Goal: Task Accomplishment & Management: Manage account settings

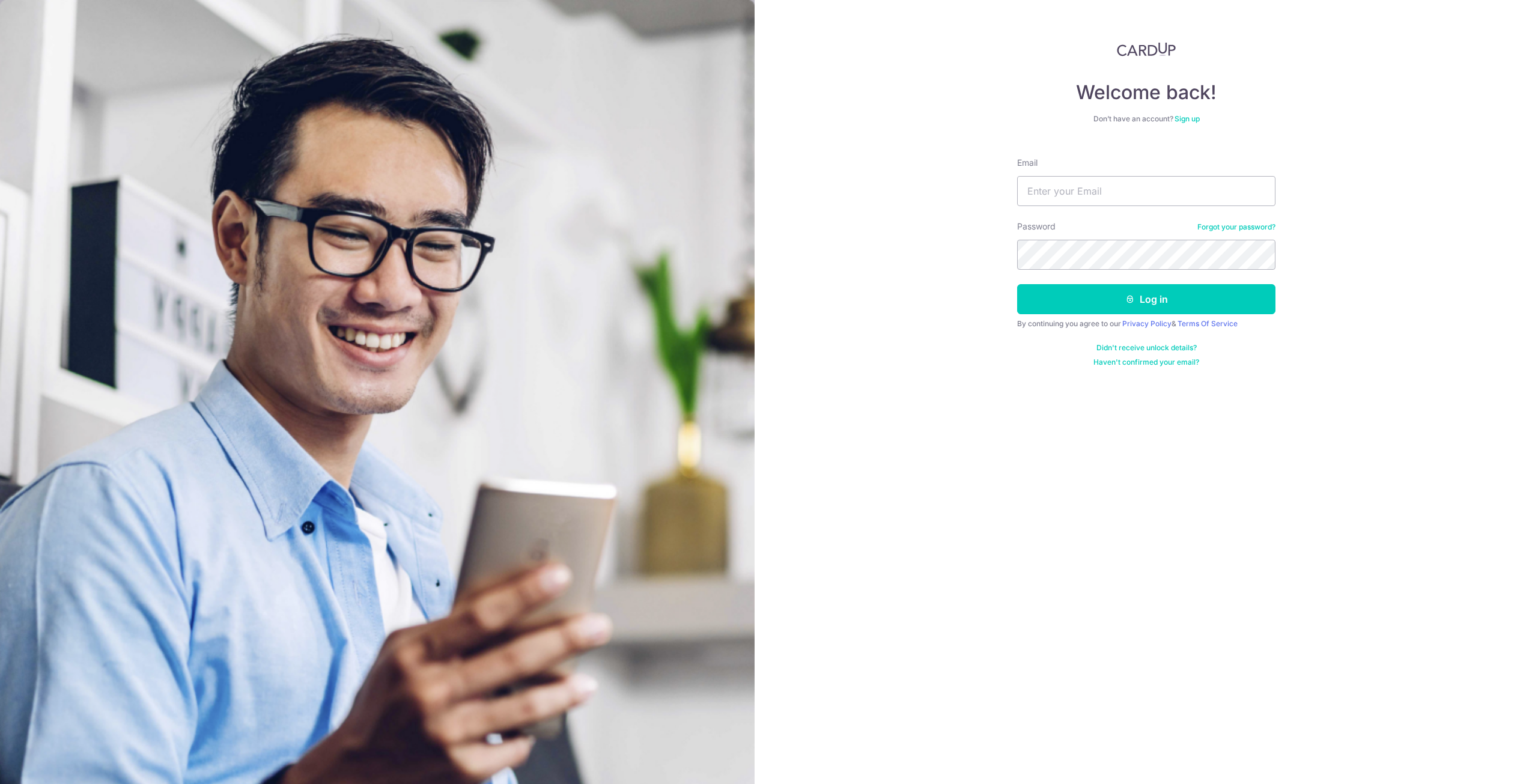
type input "[EMAIL_ADDRESS][DOMAIN_NAME]"
click at [1119, 306] on button "Log in" at bounding box center [1146, 299] width 259 height 30
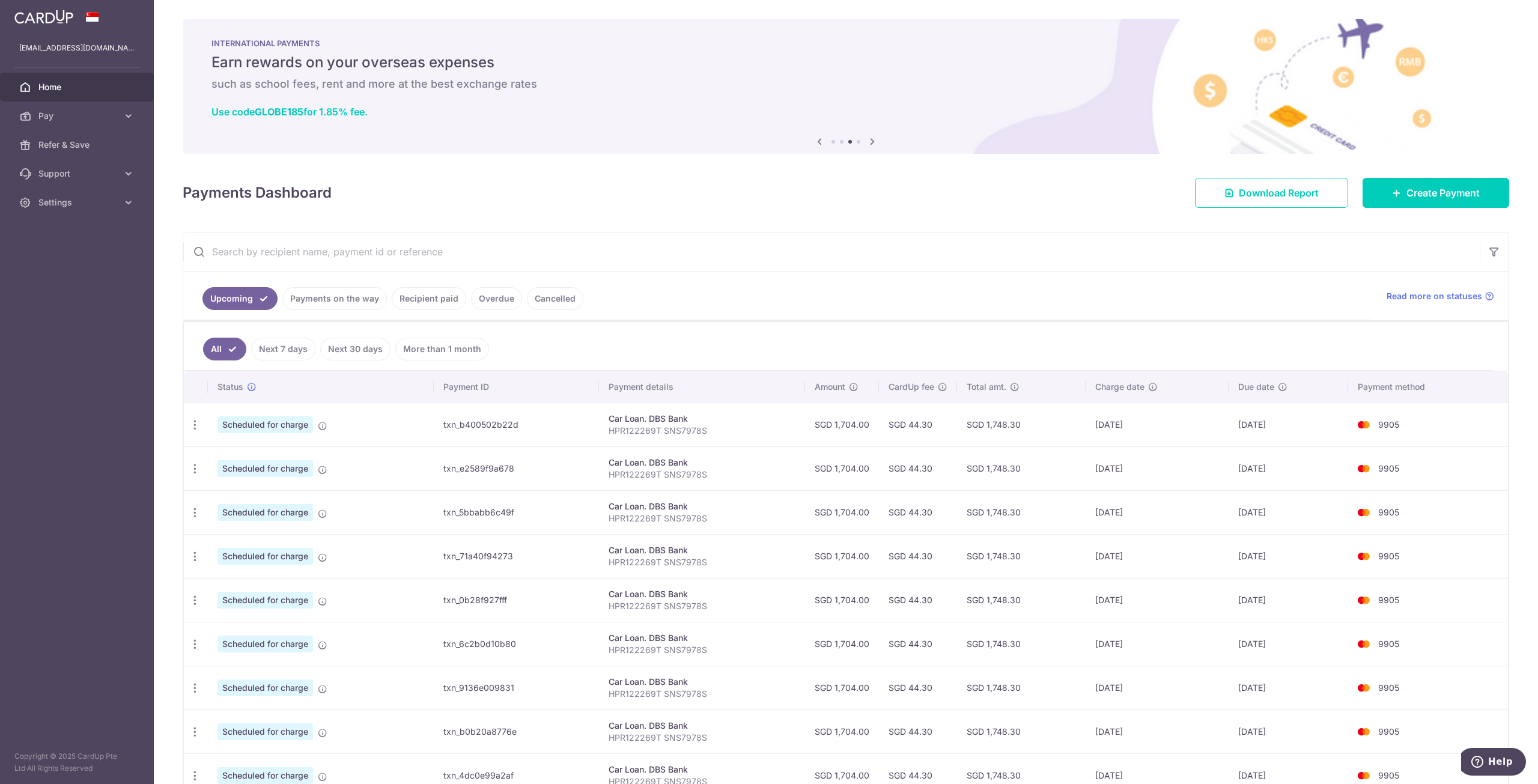
click at [561, 298] on link "Cancelled" at bounding box center [555, 299] width 56 height 23
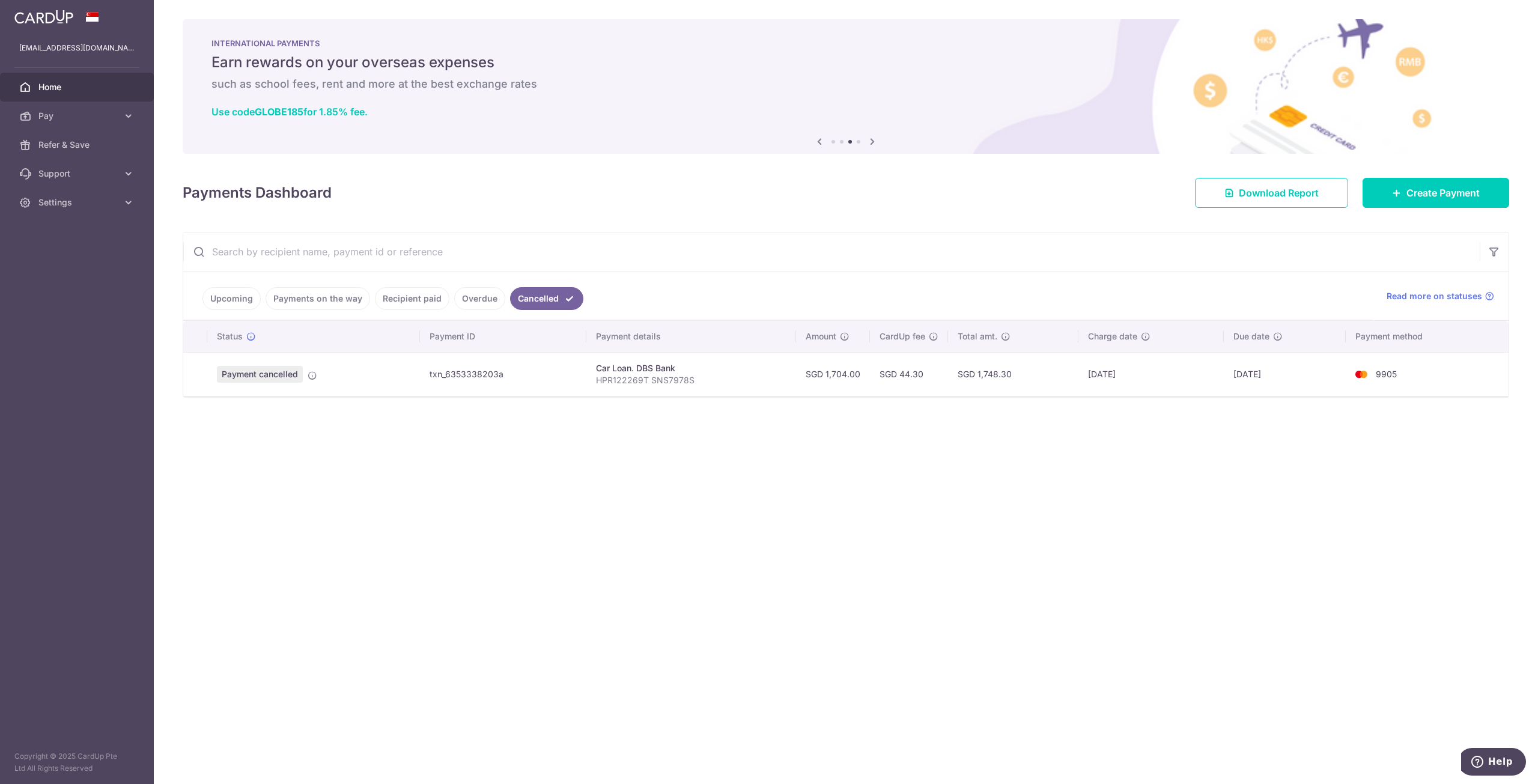
click at [235, 306] on link "Upcoming" at bounding box center [231, 299] width 58 height 23
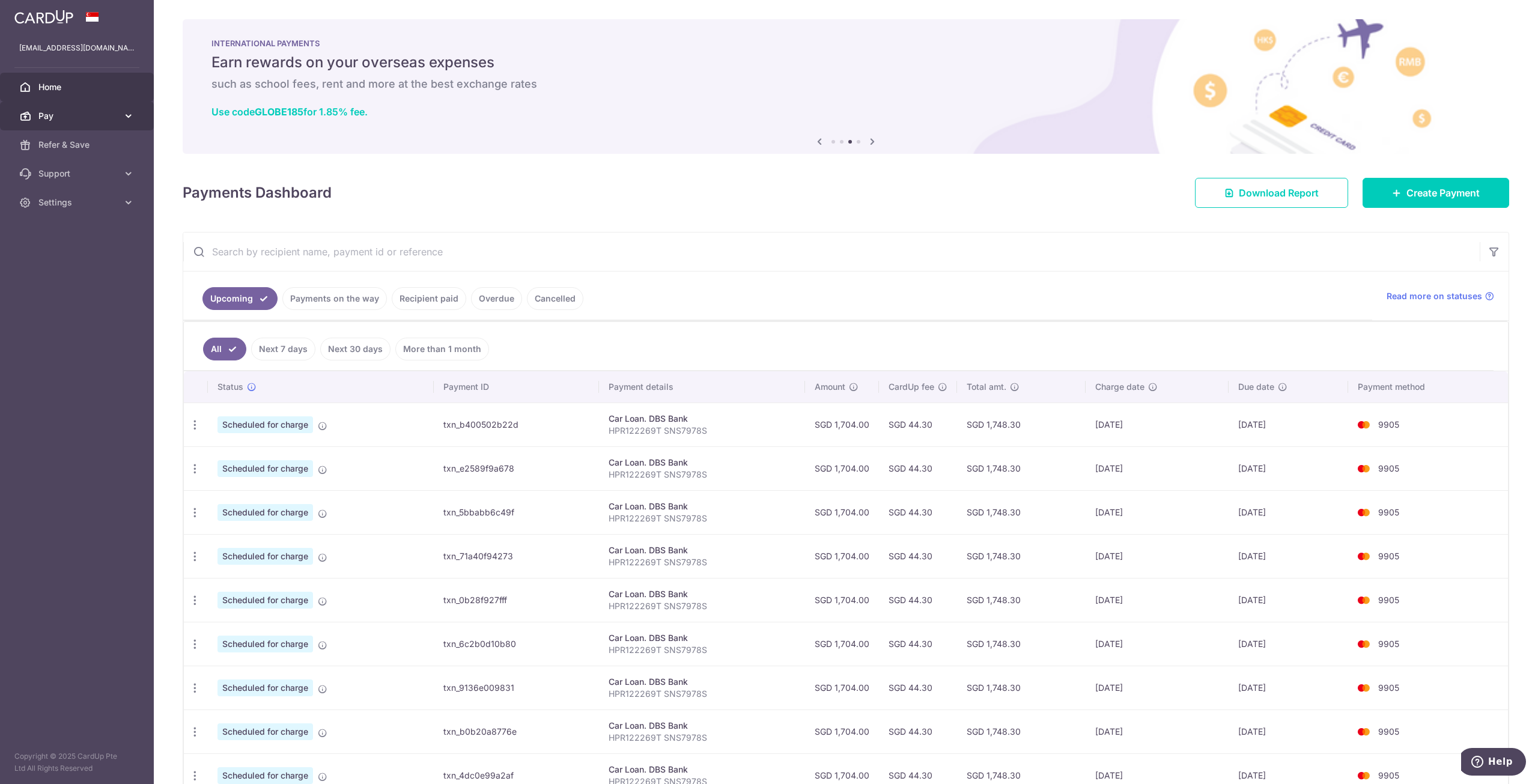
click at [133, 114] on icon at bounding box center [128, 116] width 12 height 12
click at [49, 207] on span "Cards" at bounding box center [78, 202] width 79 height 12
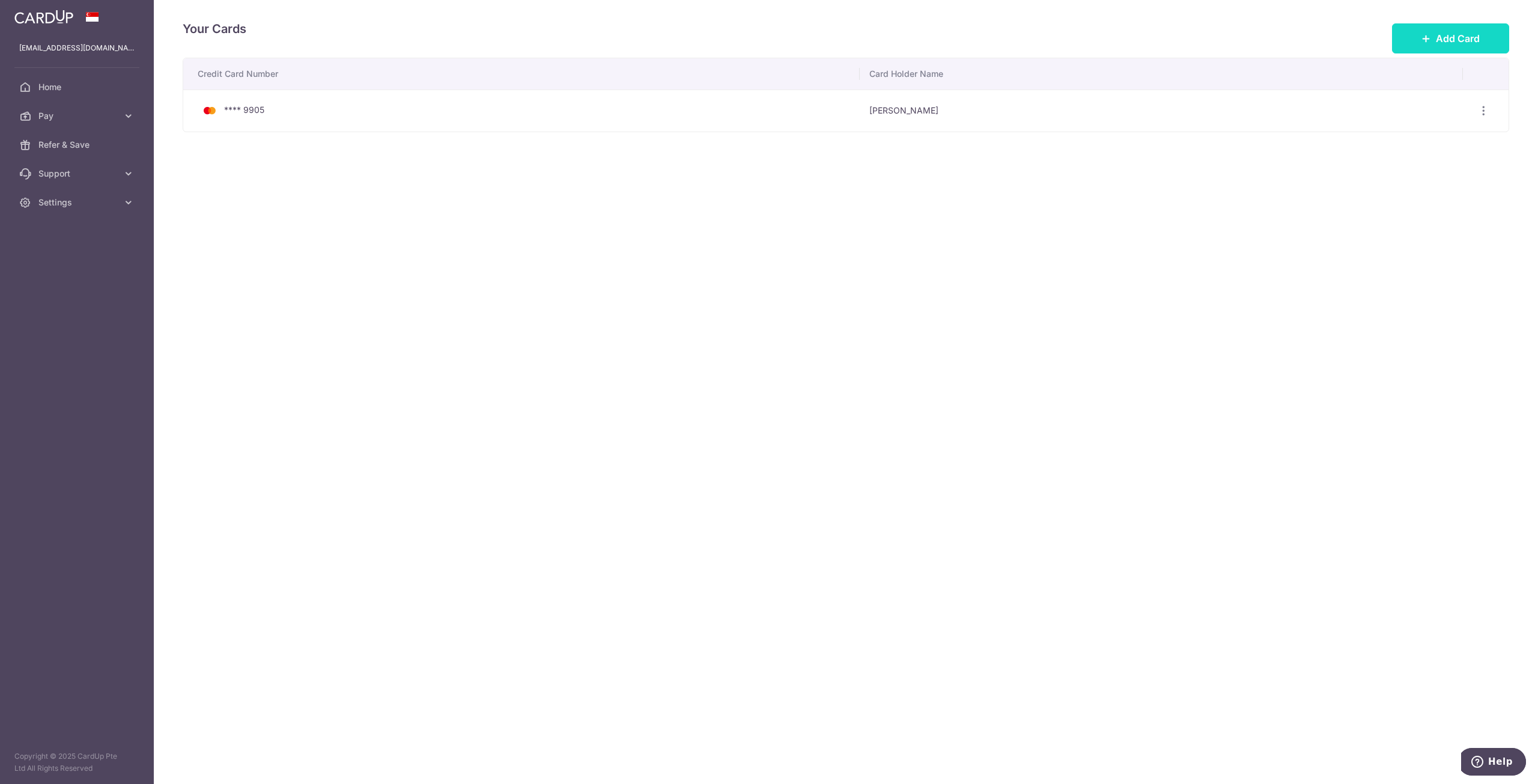
click at [1449, 31] on button "Add Card" at bounding box center [1451, 38] width 117 height 30
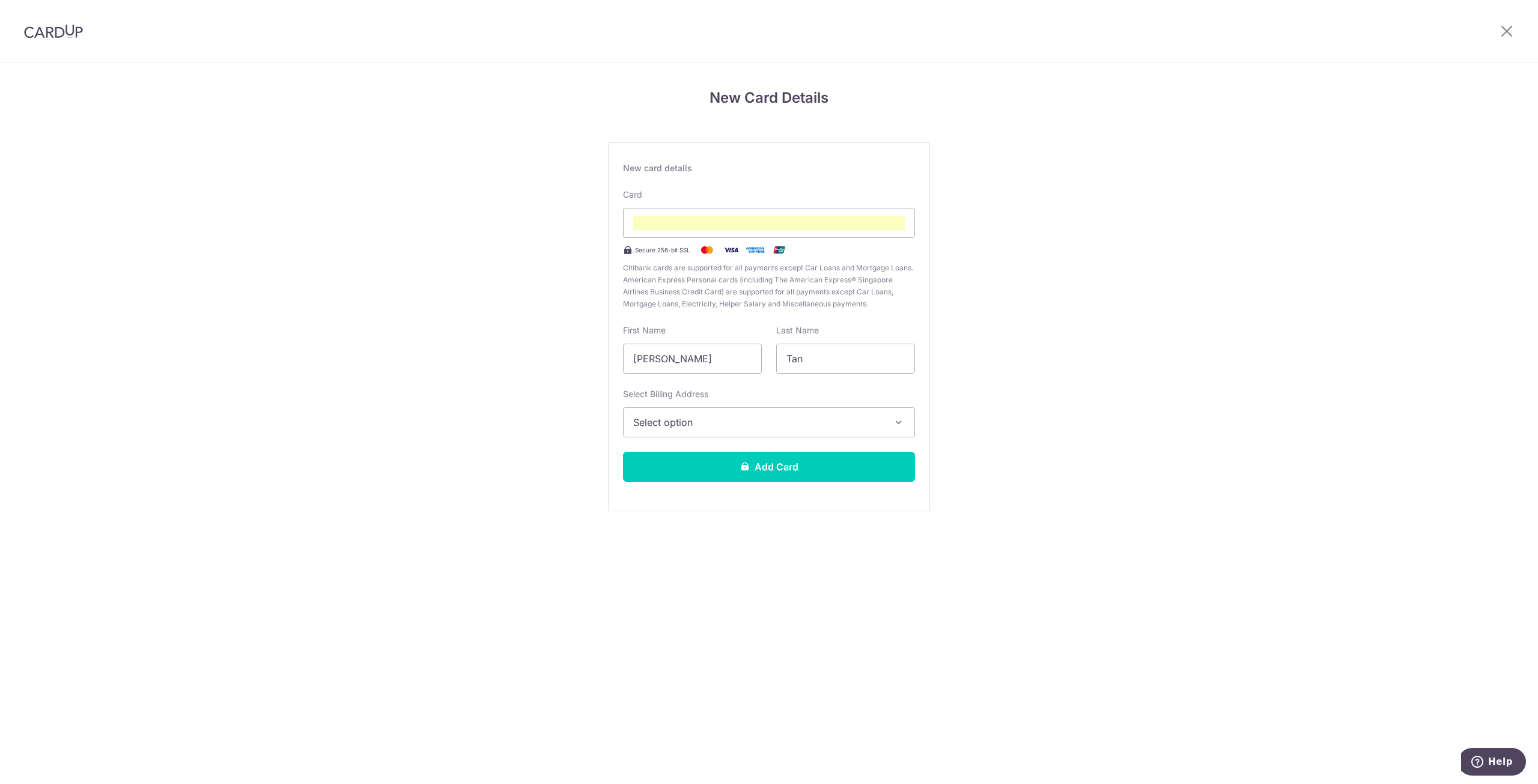
click at [853, 424] on span "Select option" at bounding box center [758, 422] width 250 height 15
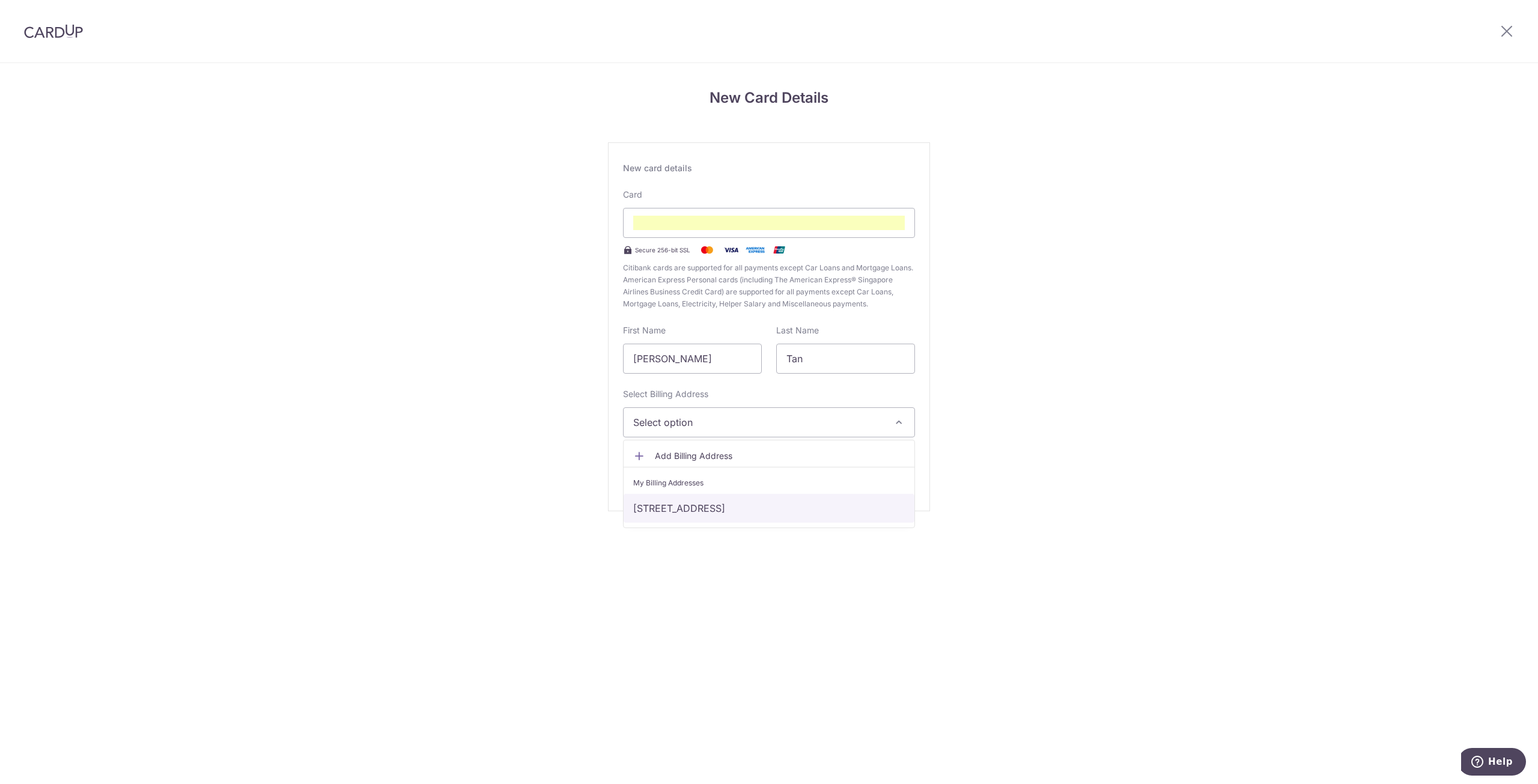
click at [823, 511] on link "76 Jalan Pacheli, Singapore, Singapore-557410" at bounding box center [769, 508] width 290 height 29
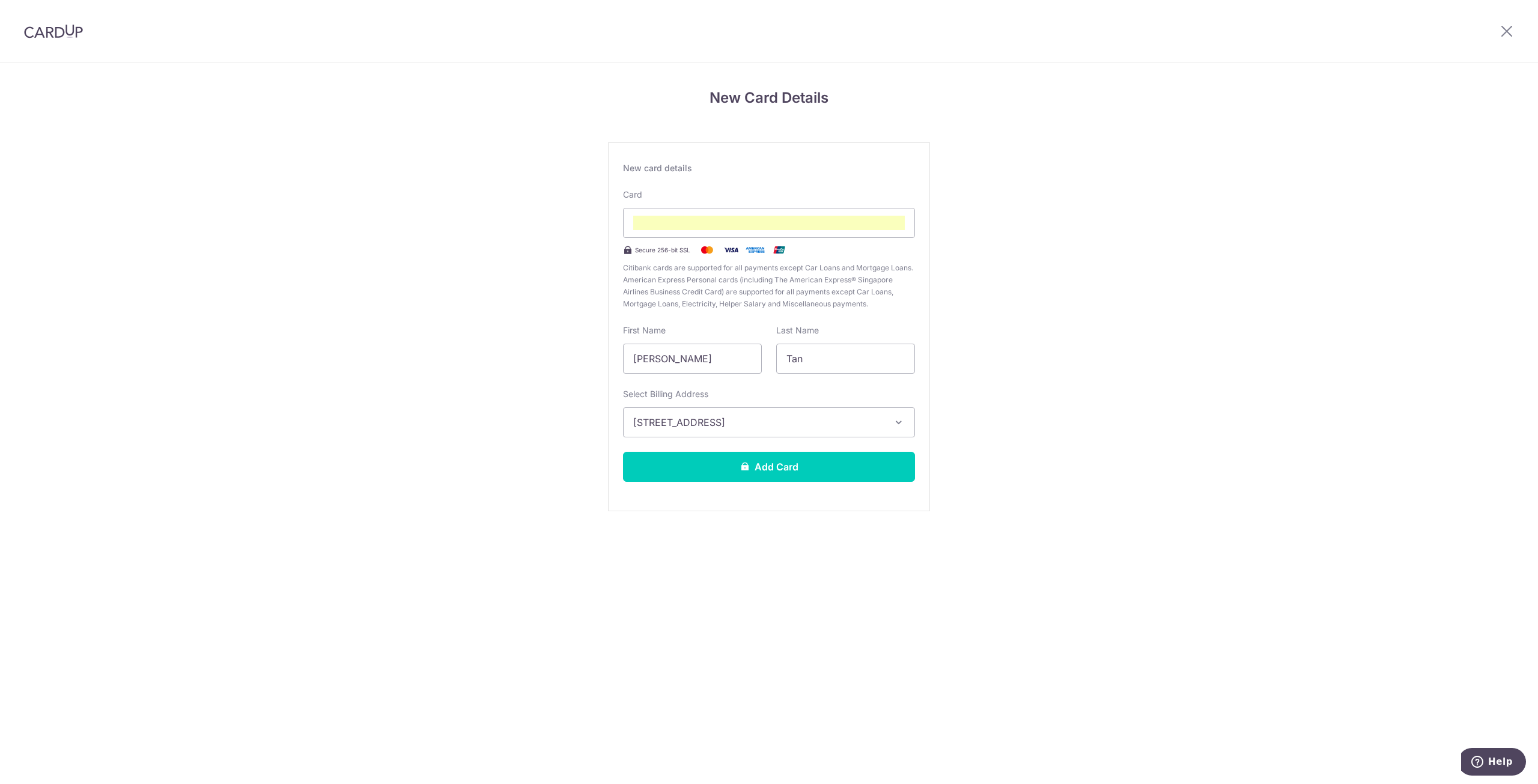
drag, startPoint x: 1119, startPoint y: 460, endPoint x: 1116, endPoint y: 435, distance: 25.2
click at [1119, 460] on div "New Card Details New card details Card Secure 256-bit SSL Citibank cards are su…" at bounding box center [769, 315] width 1538 height 504
click at [817, 470] on button "Add Card" at bounding box center [769, 467] width 292 height 30
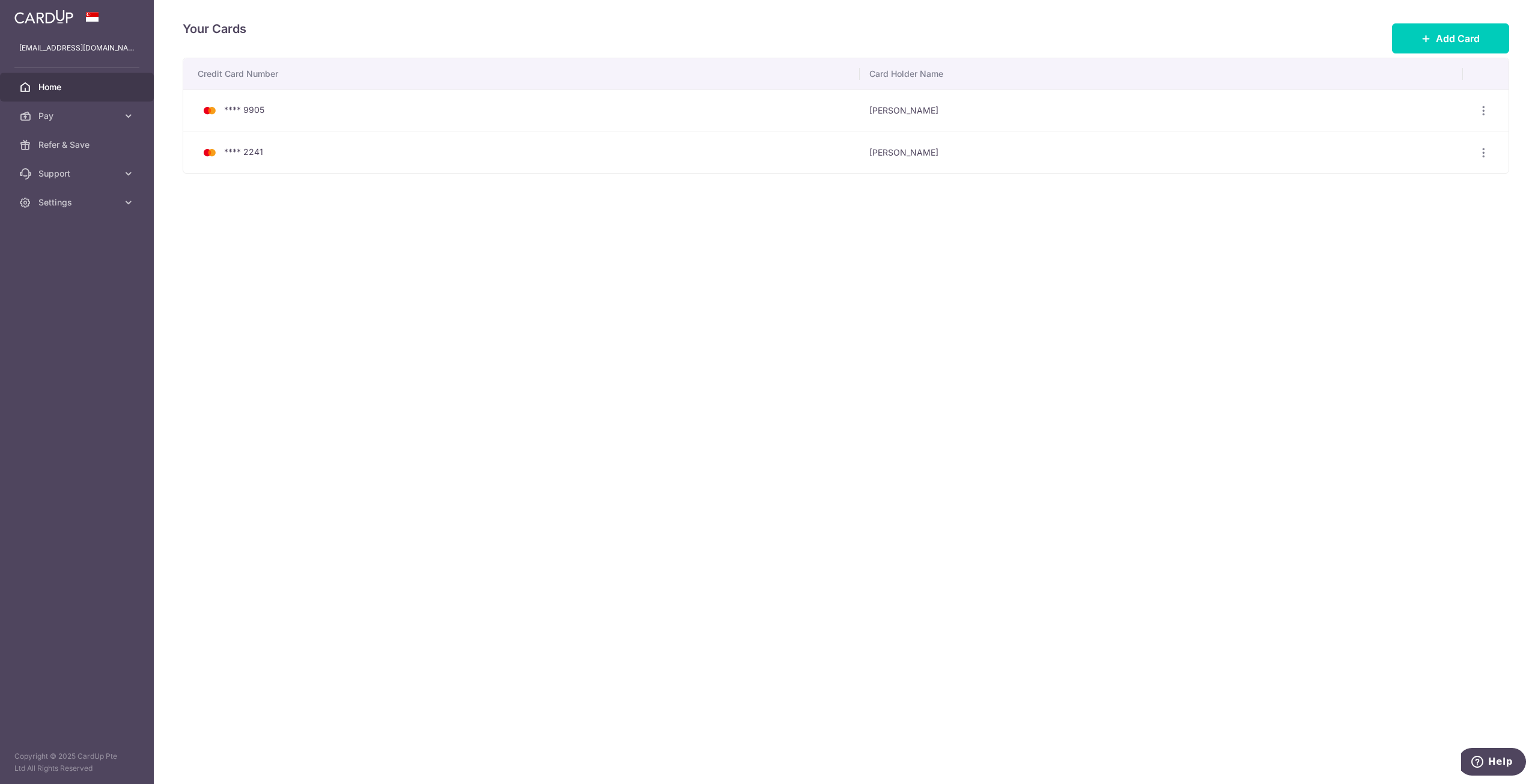
click at [59, 86] on span "Home" at bounding box center [78, 87] width 79 height 12
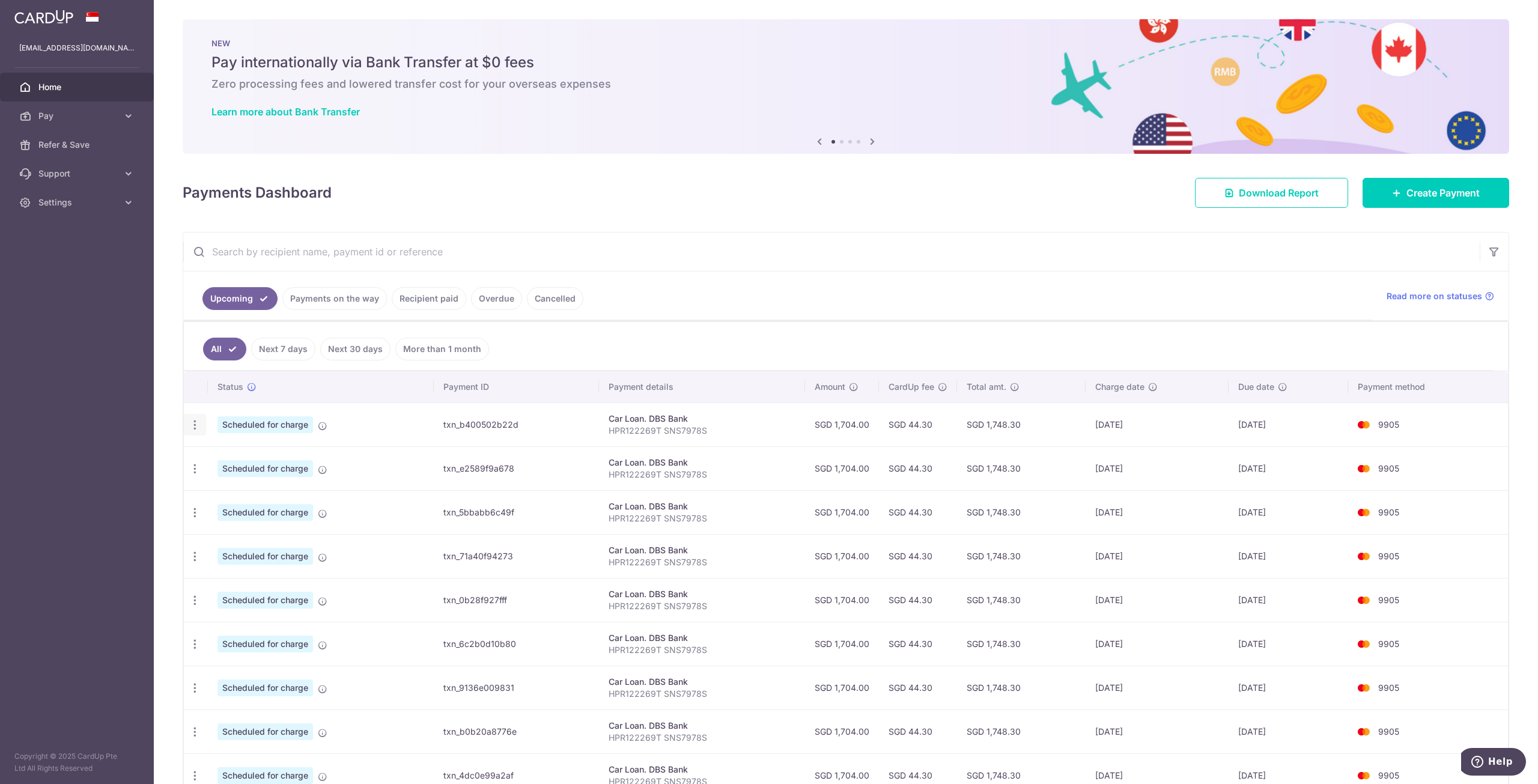
click at [195, 428] on icon "button" at bounding box center [195, 425] width 13 height 13
click at [271, 453] on span "Update payment" at bounding box center [259, 458] width 82 height 15
radio input "true"
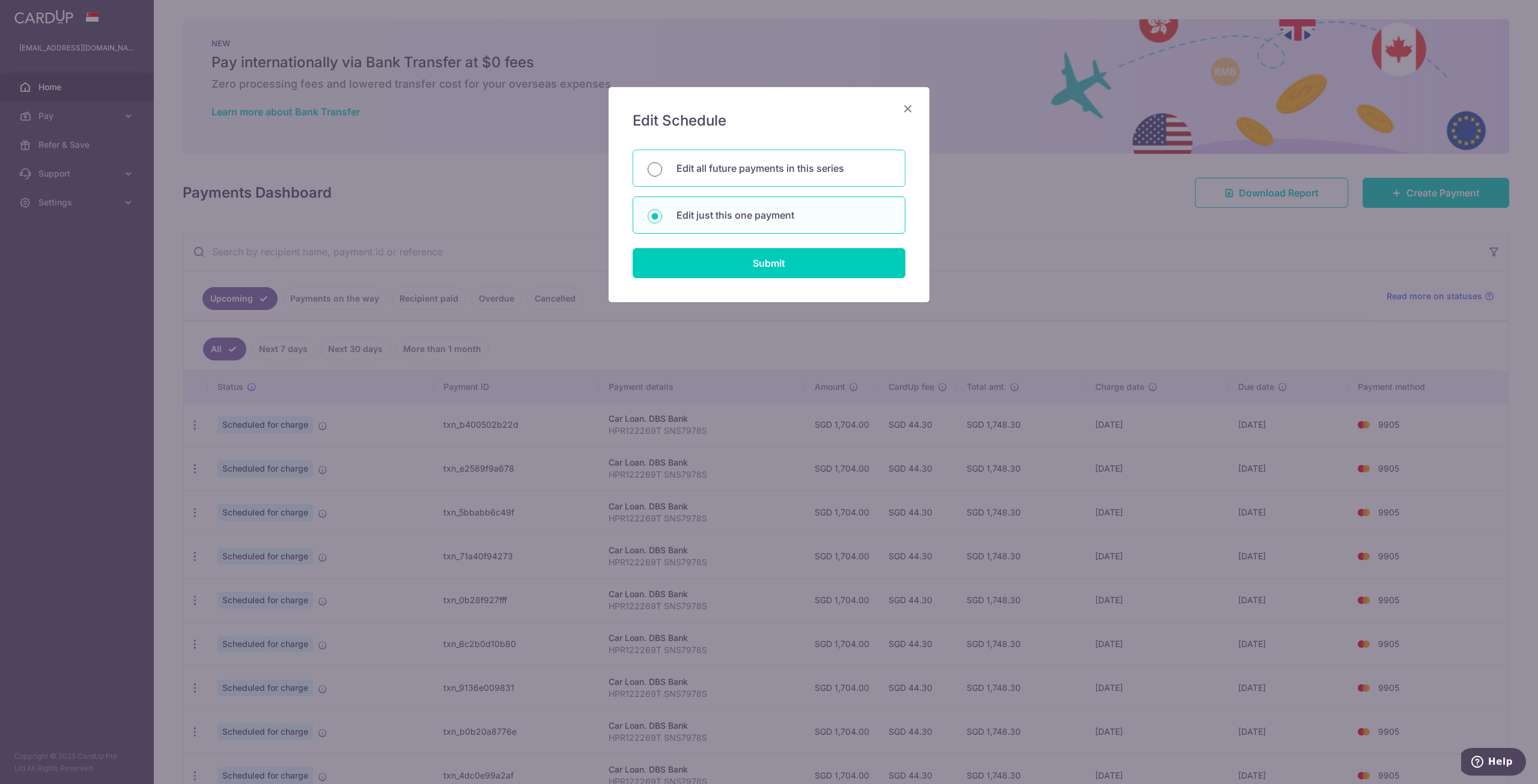
click at [651, 172] on input "Edit all future payments in this series" at bounding box center [654, 169] width 15 height 15
radio input "true"
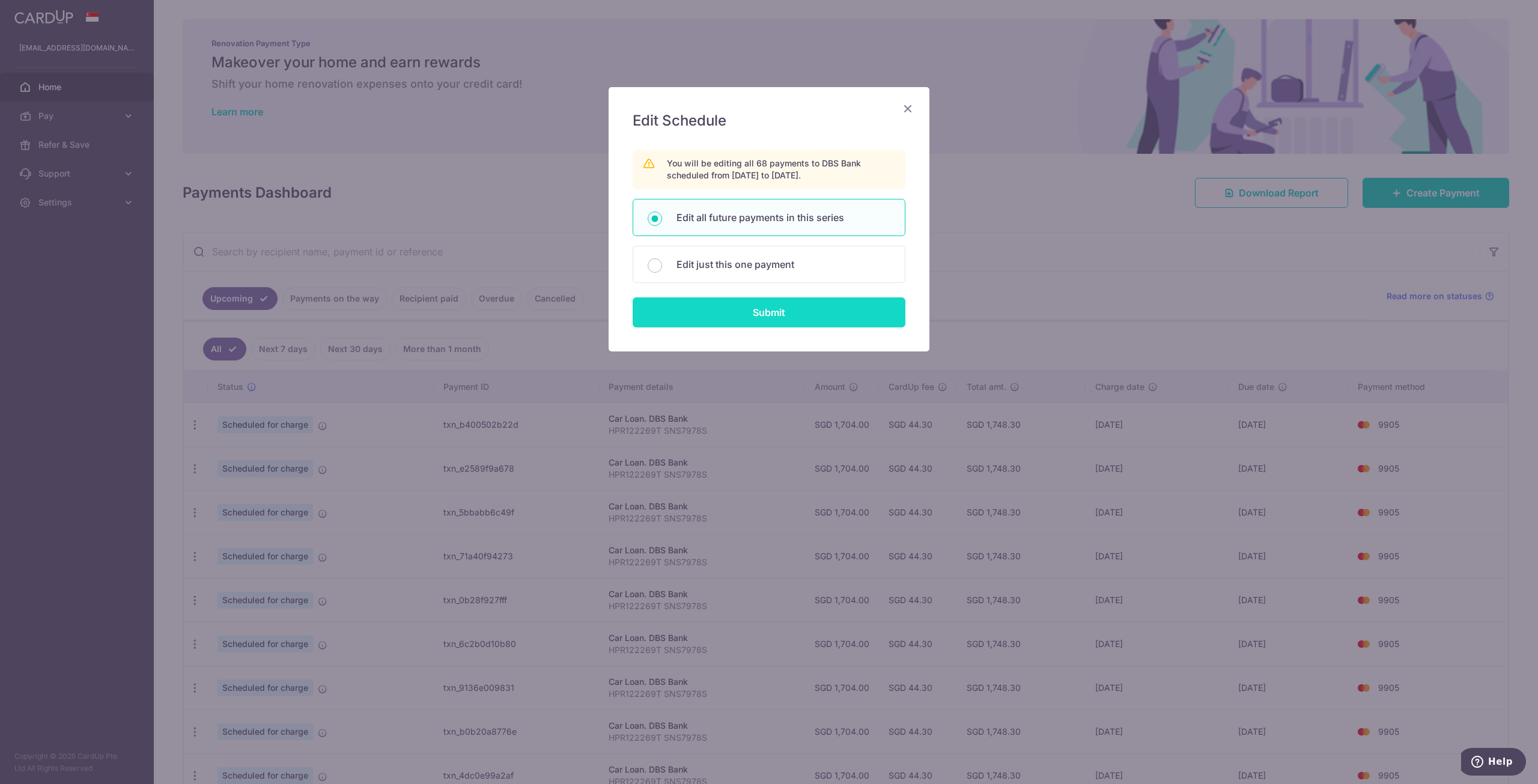
click at [795, 317] on input "Submit" at bounding box center [769, 312] width 273 height 30
radio input "true"
type input "1,704.00"
type input "HPR122269T SNS7978S"
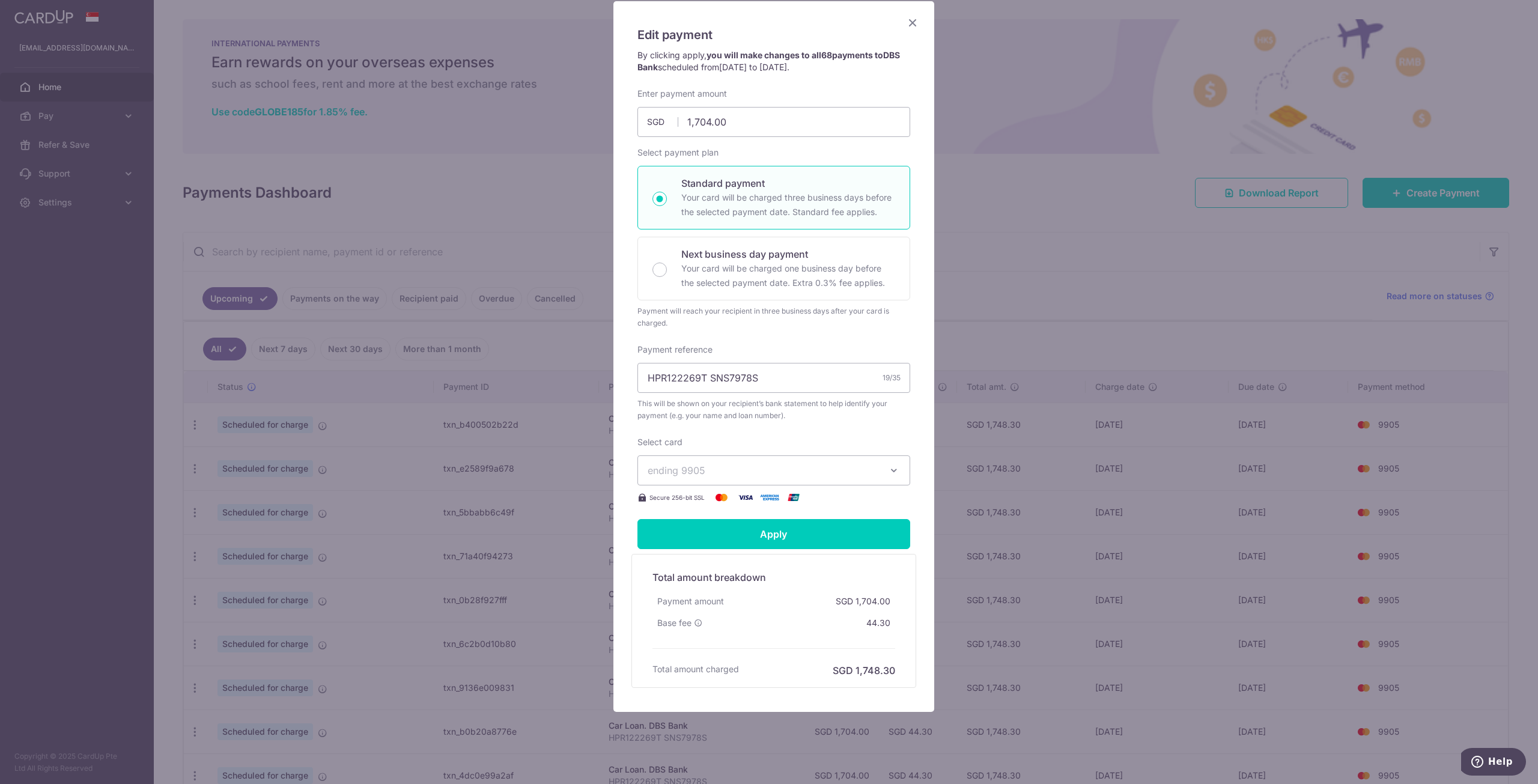
scroll to position [101, 0]
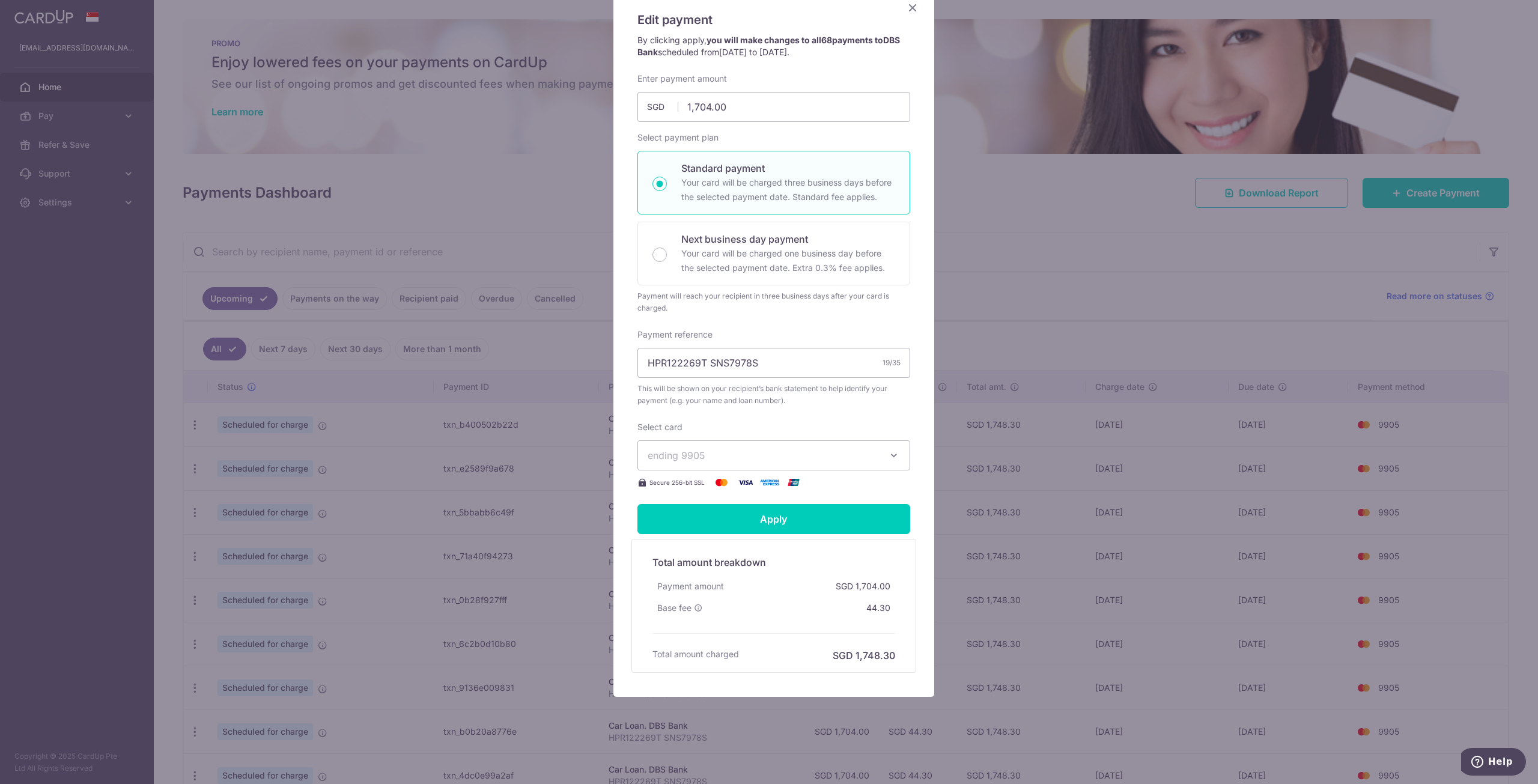
click at [893, 453] on icon "button" at bounding box center [894, 455] width 12 height 12
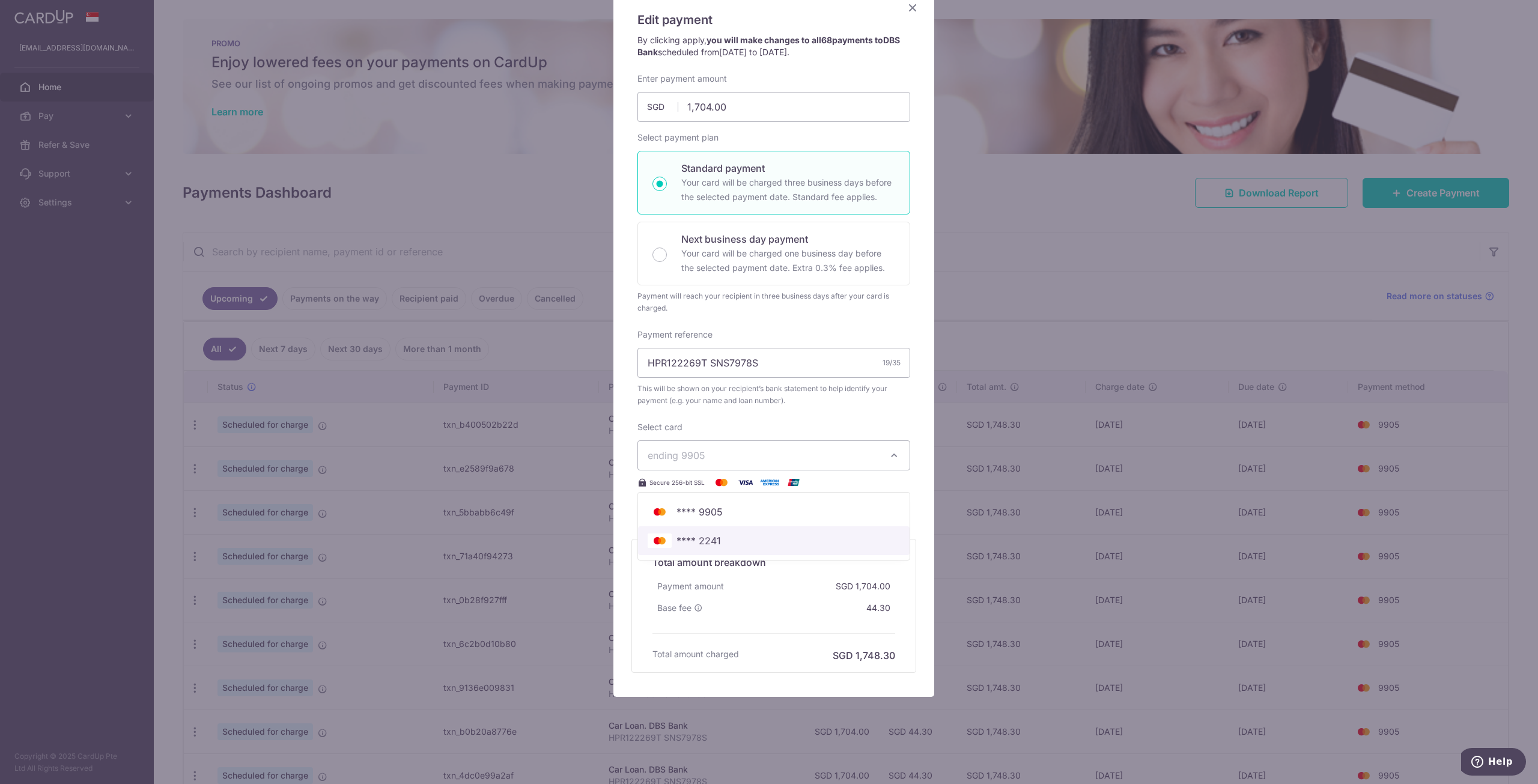
click at [707, 538] on span "**** 2241" at bounding box center [699, 541] width 45 height 15
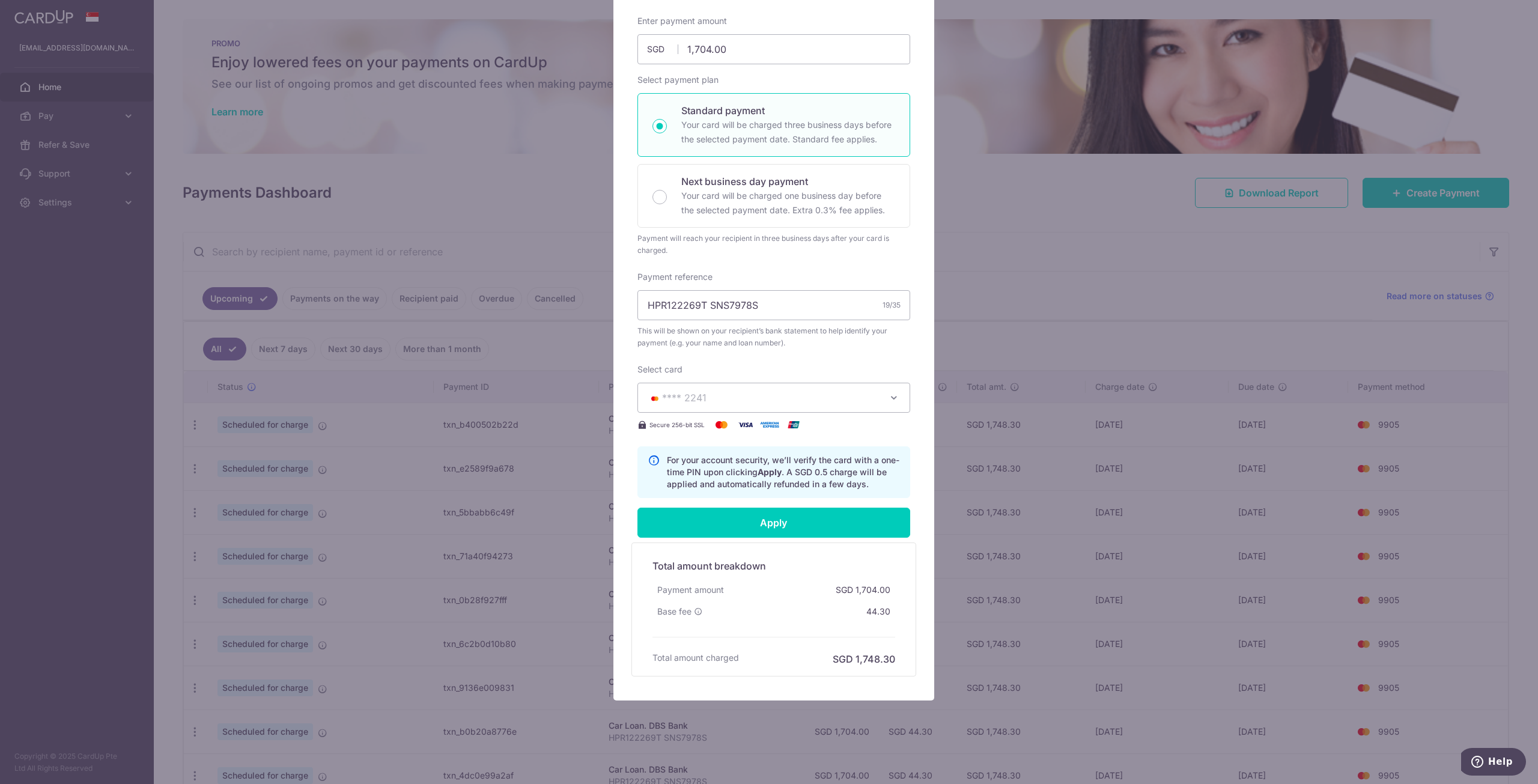
scroll to position [162, 0]
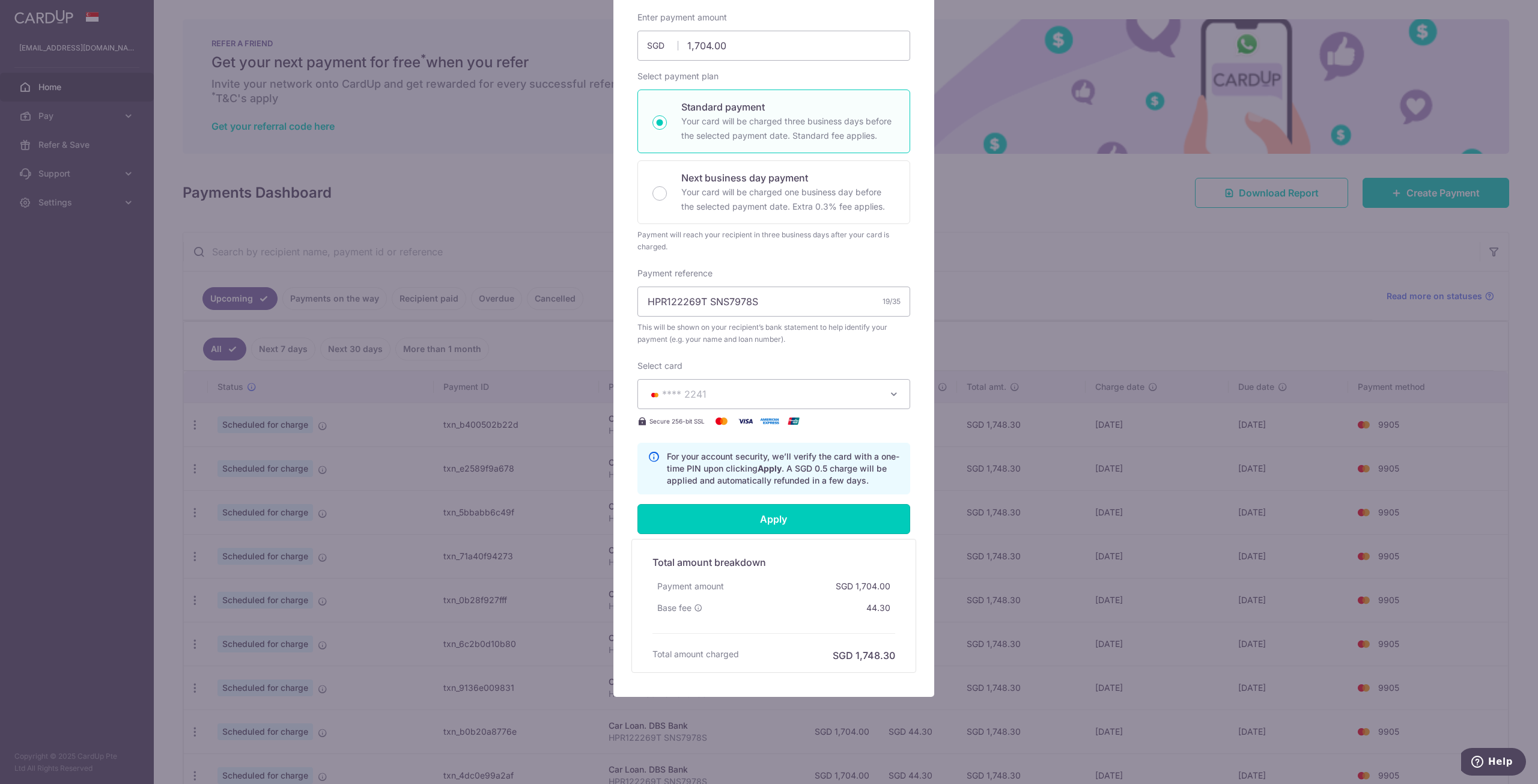
click at [765, 522] on input "Apply" at bounding box center [773, 519] width 273 height 30
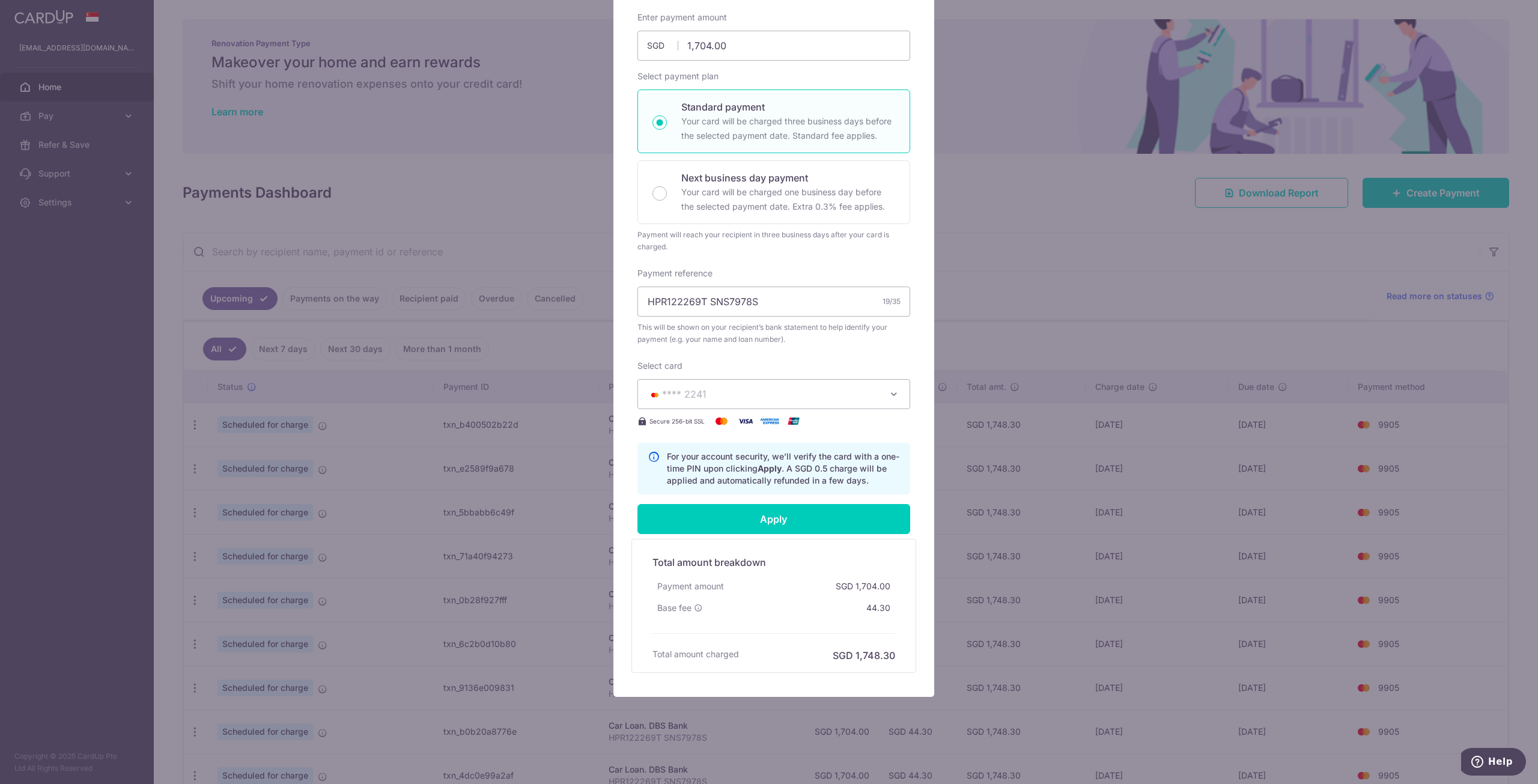
type input "Successfully Applied"
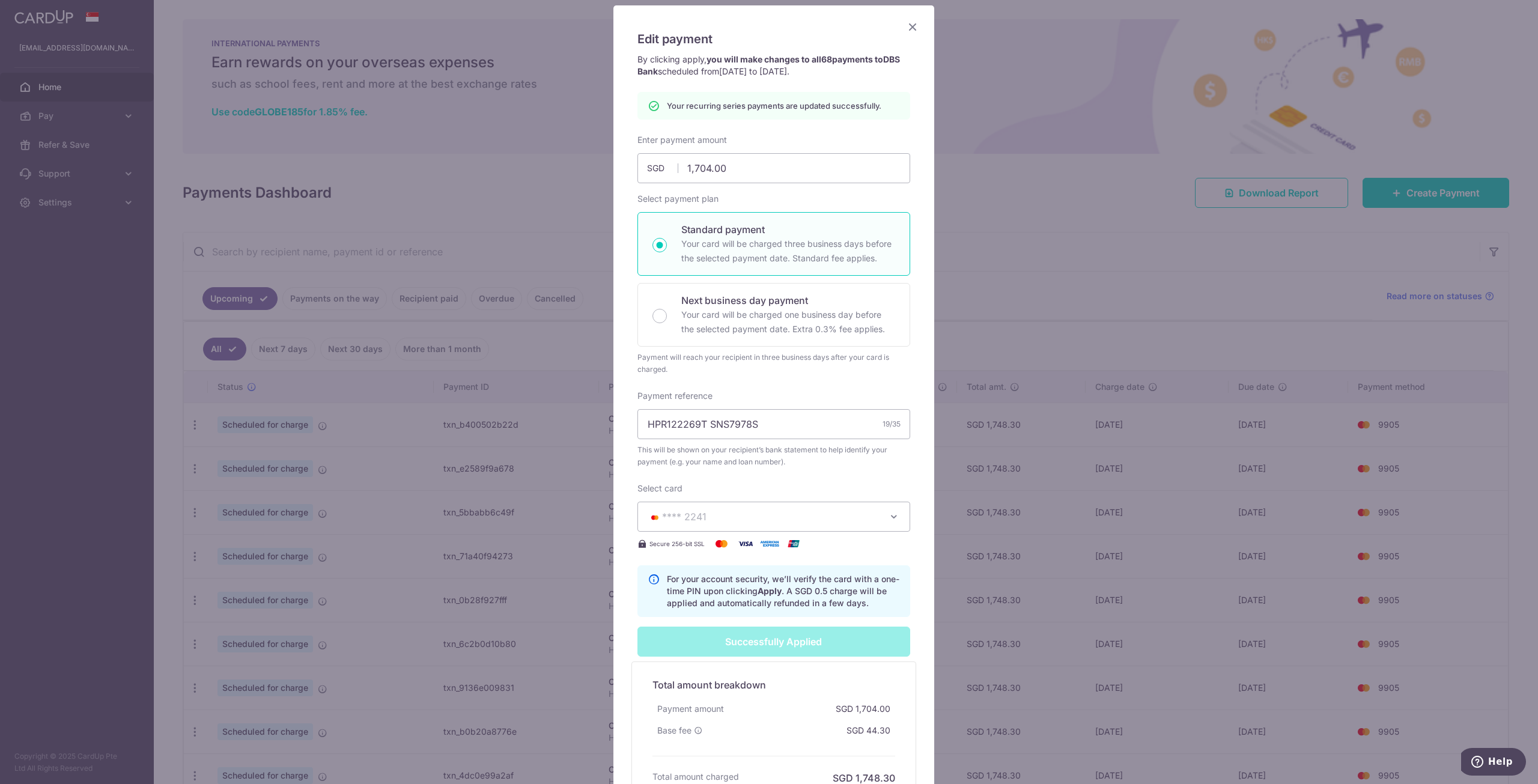
scroll to position [204, 0]
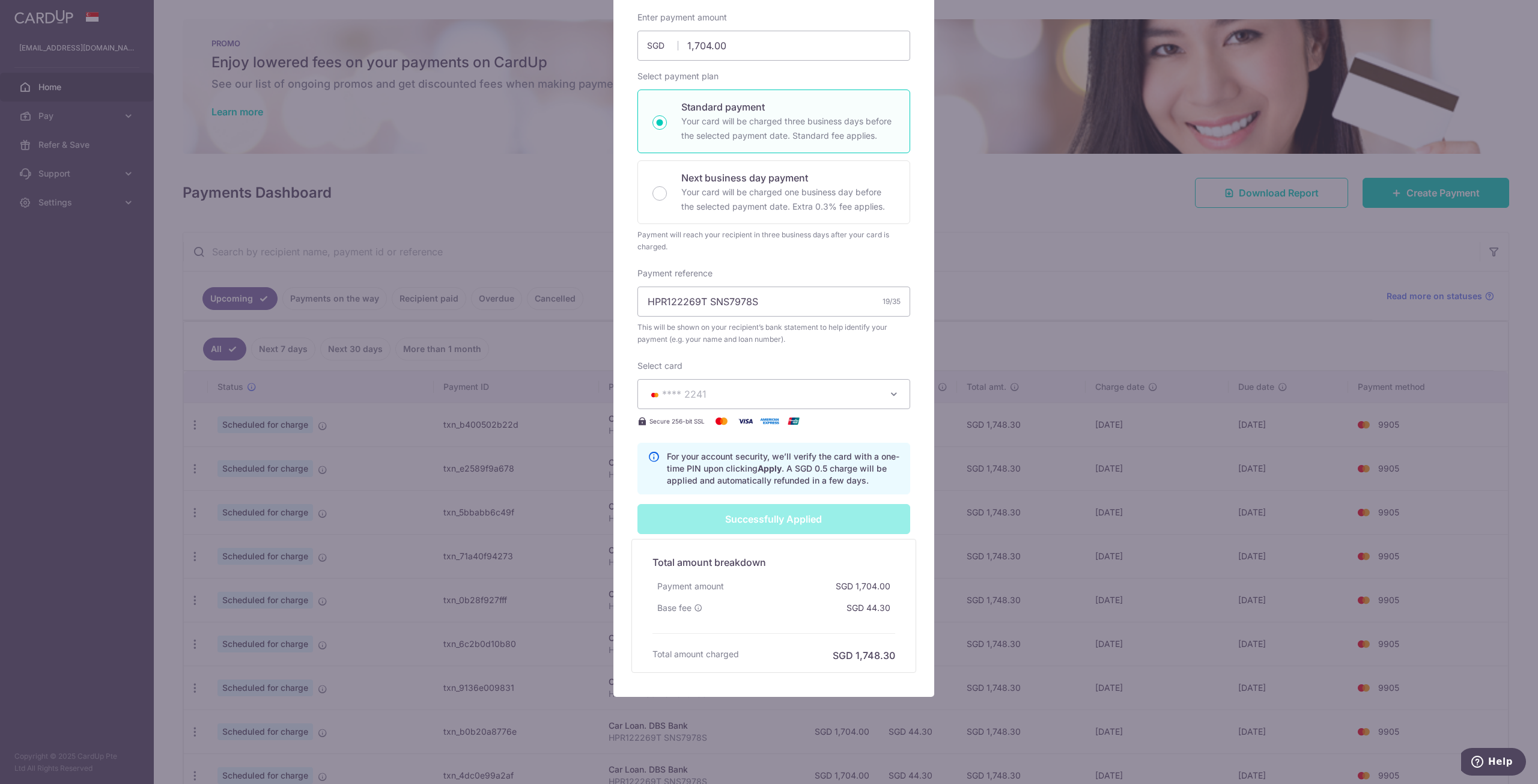
click at [891, 391] on icon "button" at bounding box center [894, 394] width 12 height 12
click at [904, 358] on div "Enter payment amount 1,704.00 1704.00 SGD To change the payment amount, please …" at bounding box center [773, 253] width 273 height 483
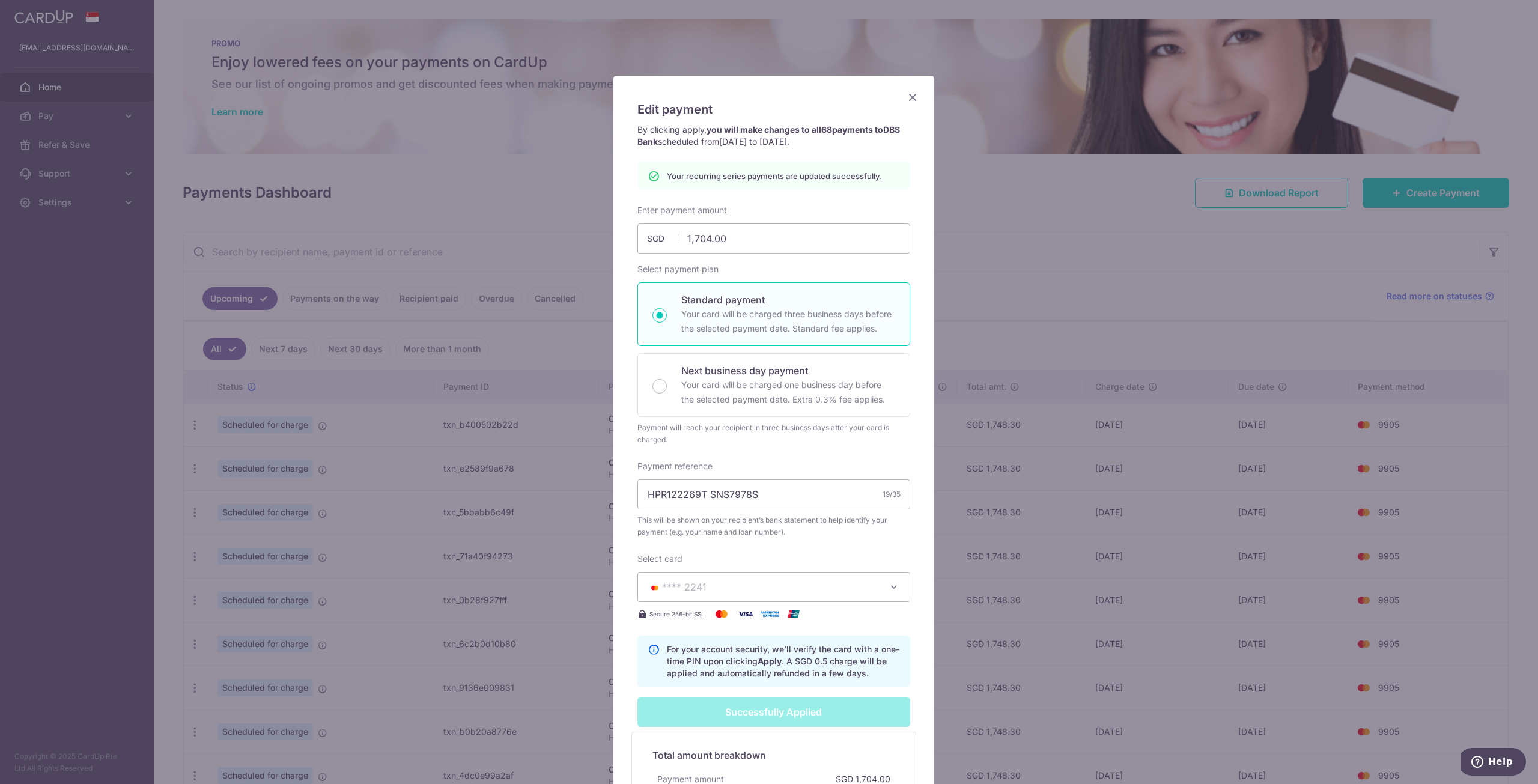
scroll to position [0, 0]
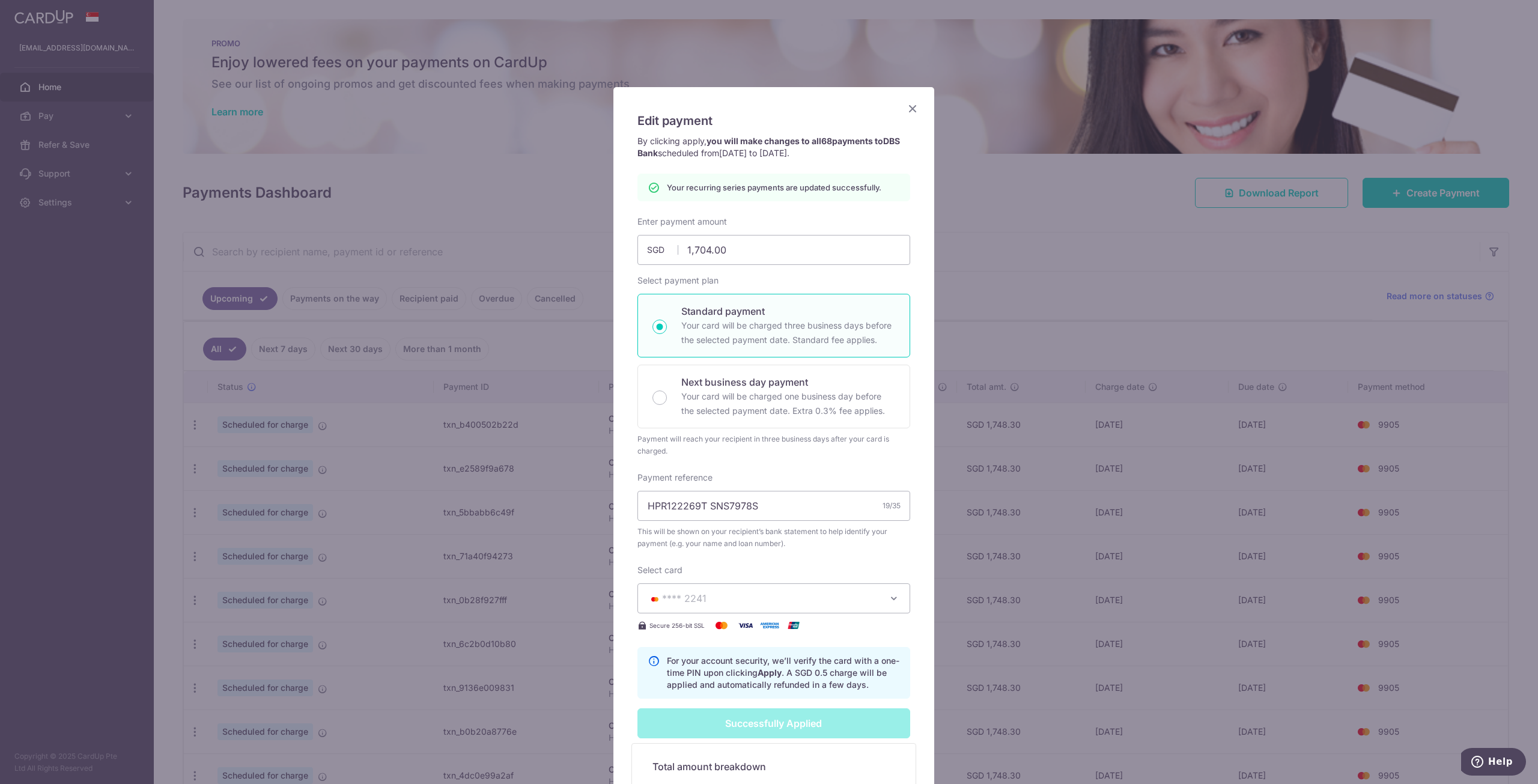
click at [909, 107] on icon "Close" at bounding box center [912, 109] width 15 height 15
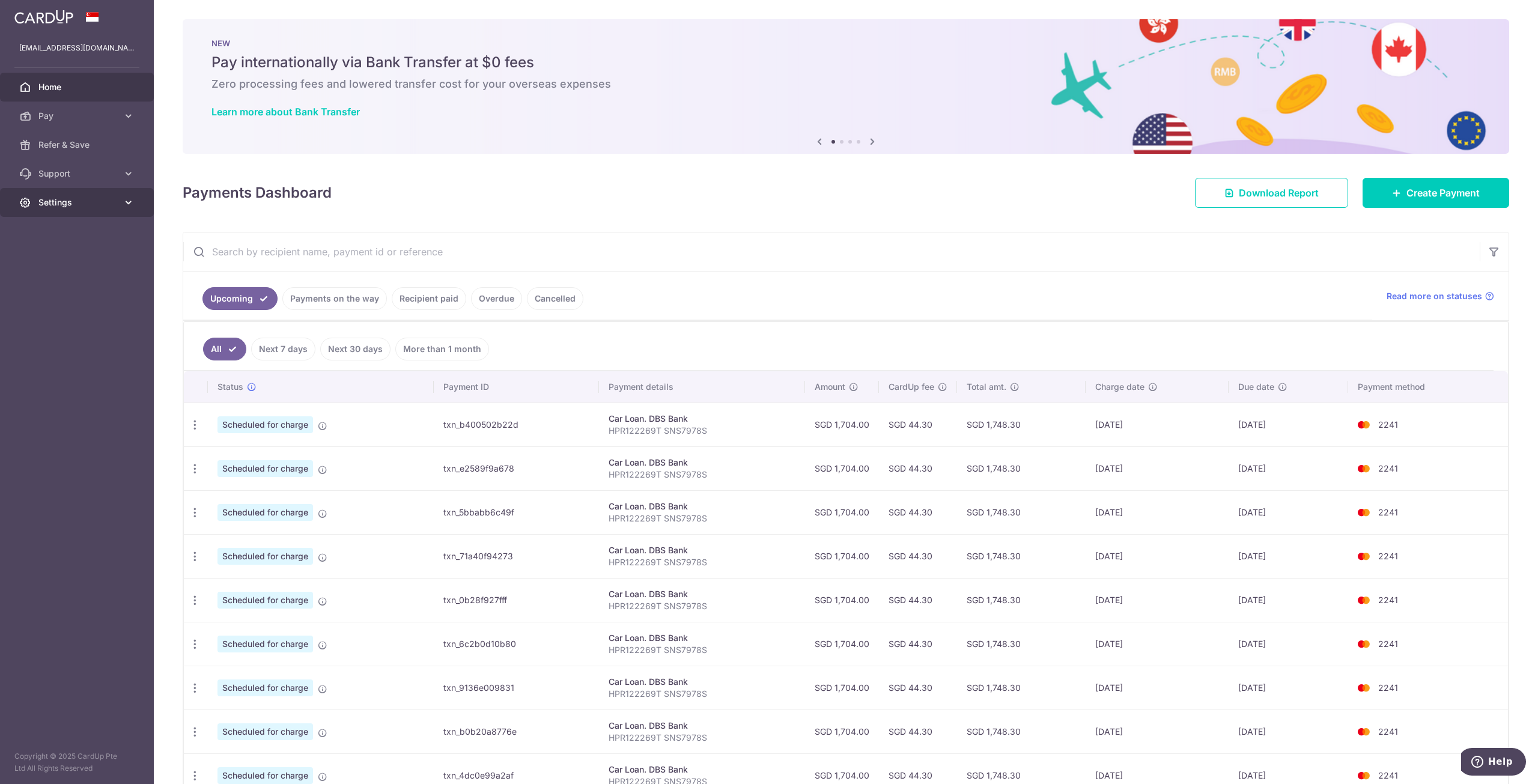
click at [98, 202] on span "Settings" at bounding box center [78, 202] width 79 height 12
click at [52, 236] on span "Account" at bounding box center [78, 231] width 79 height 12
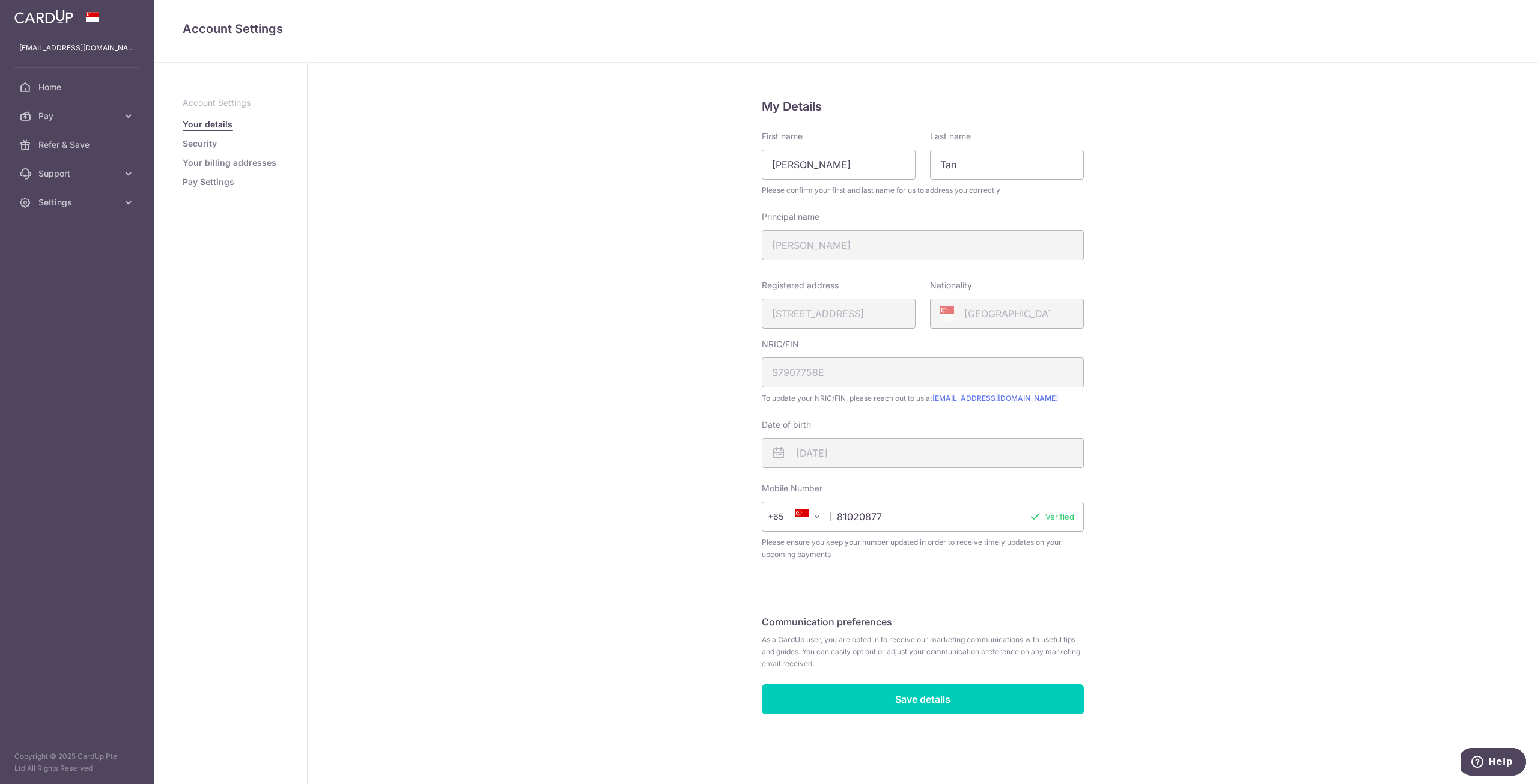
click at [209, 185] on link "Pay Settings" at bounding box center [208, 182] width 52 height 12
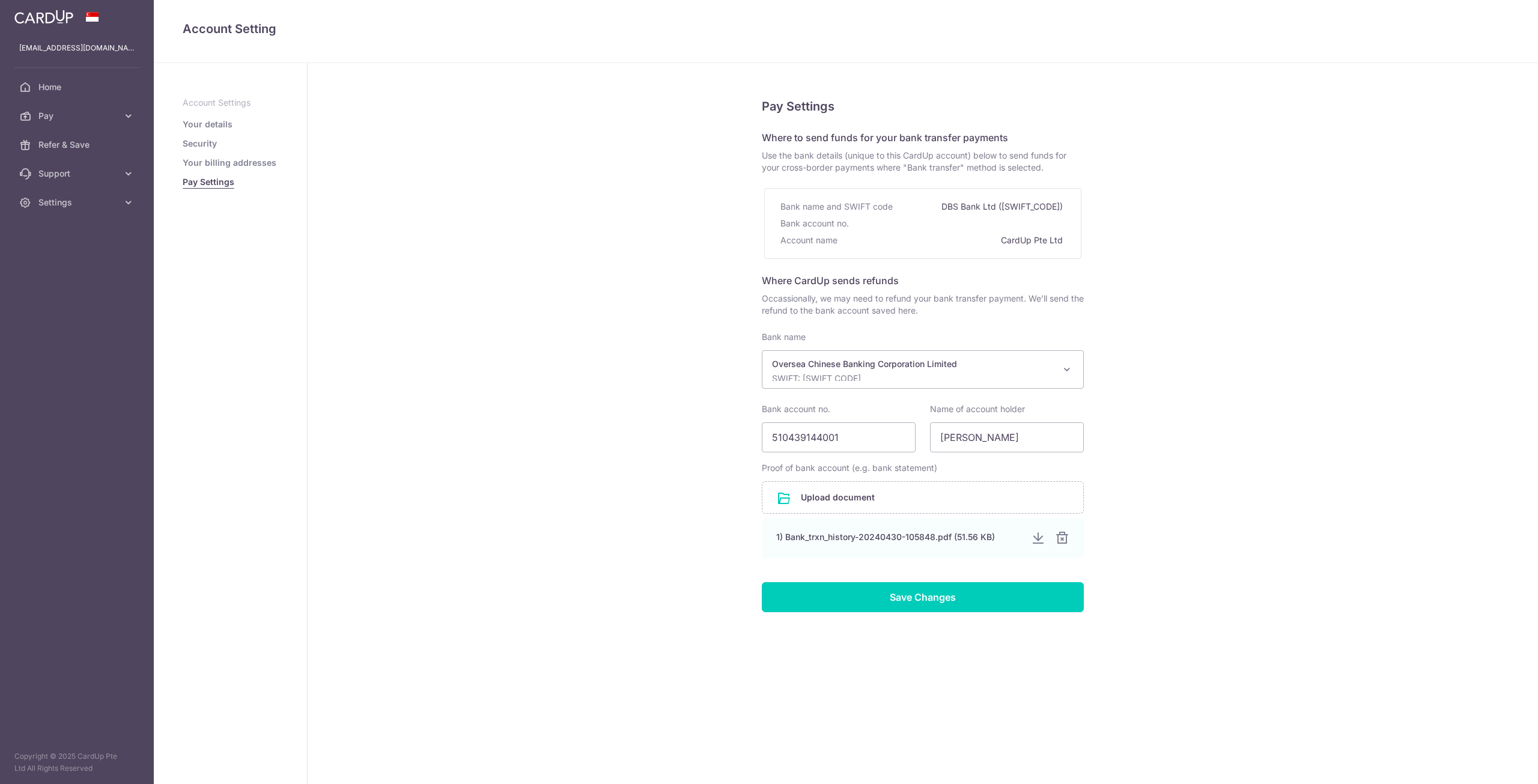
select select "12"
click at [215, 163] on link "Your billing addresses" at bounding box center [229, 163] width 94 height 12
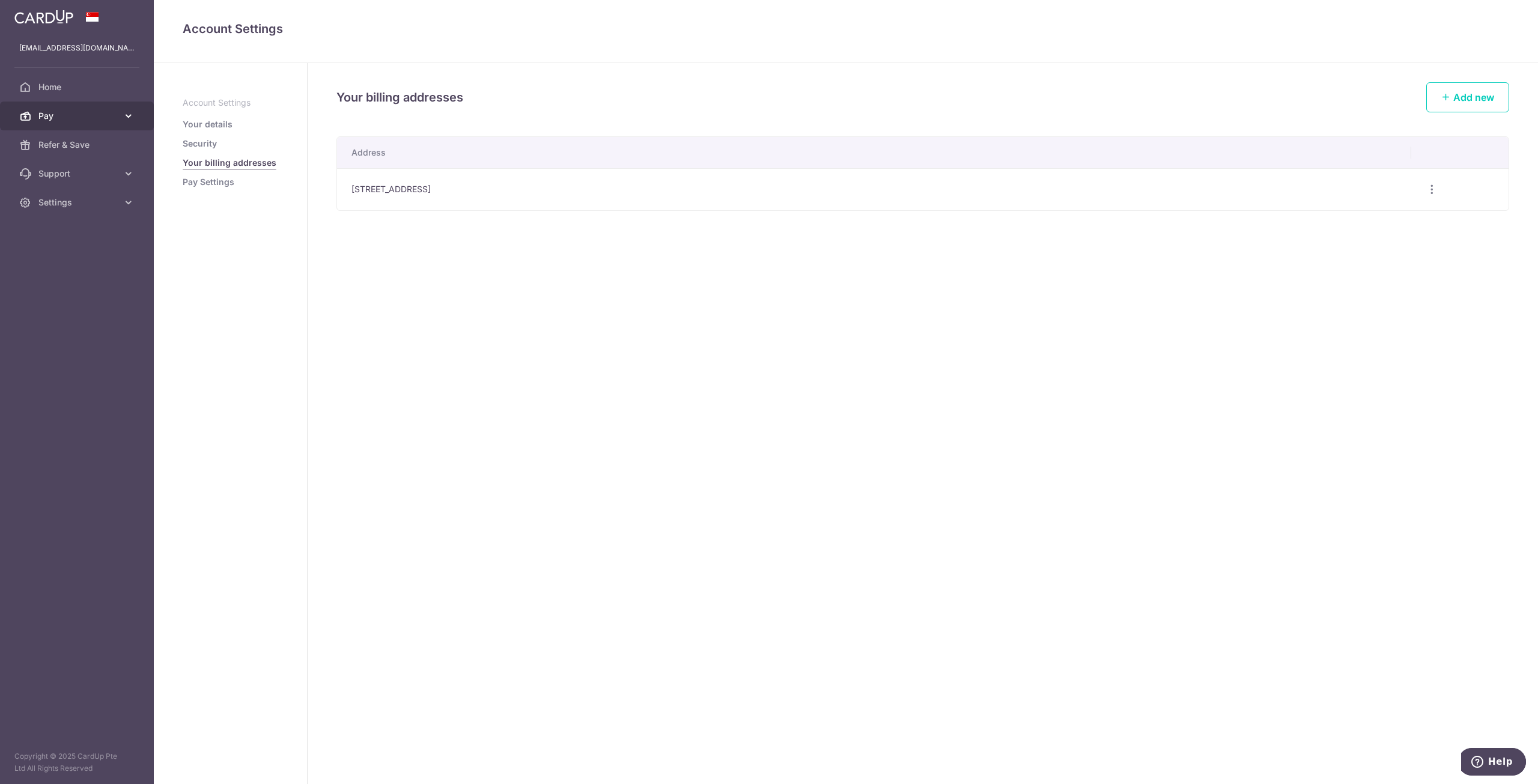
click at [128, 113] on icon at bounding box center [128, 116] width 12 height 12
click at [101, 204] on span "Cards" at bounding box center [78, 202] width 79 height 12
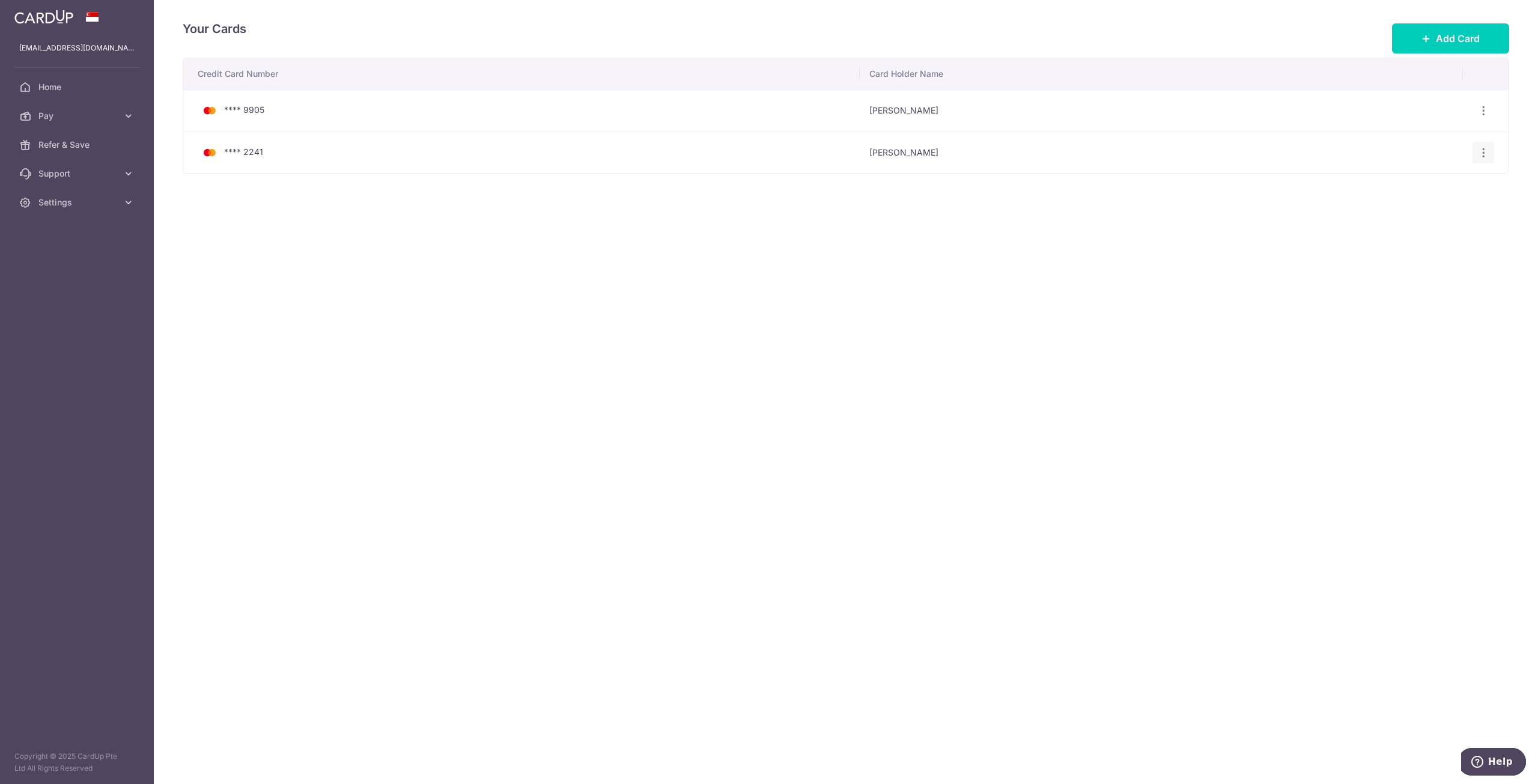
click at [1484, 152] on icon "button" at bounding box center [1484, 153] width 13 height 13
click at [1438, 185] on span "View/Edit" at bounding box center [1443, 185] width 82 height 15
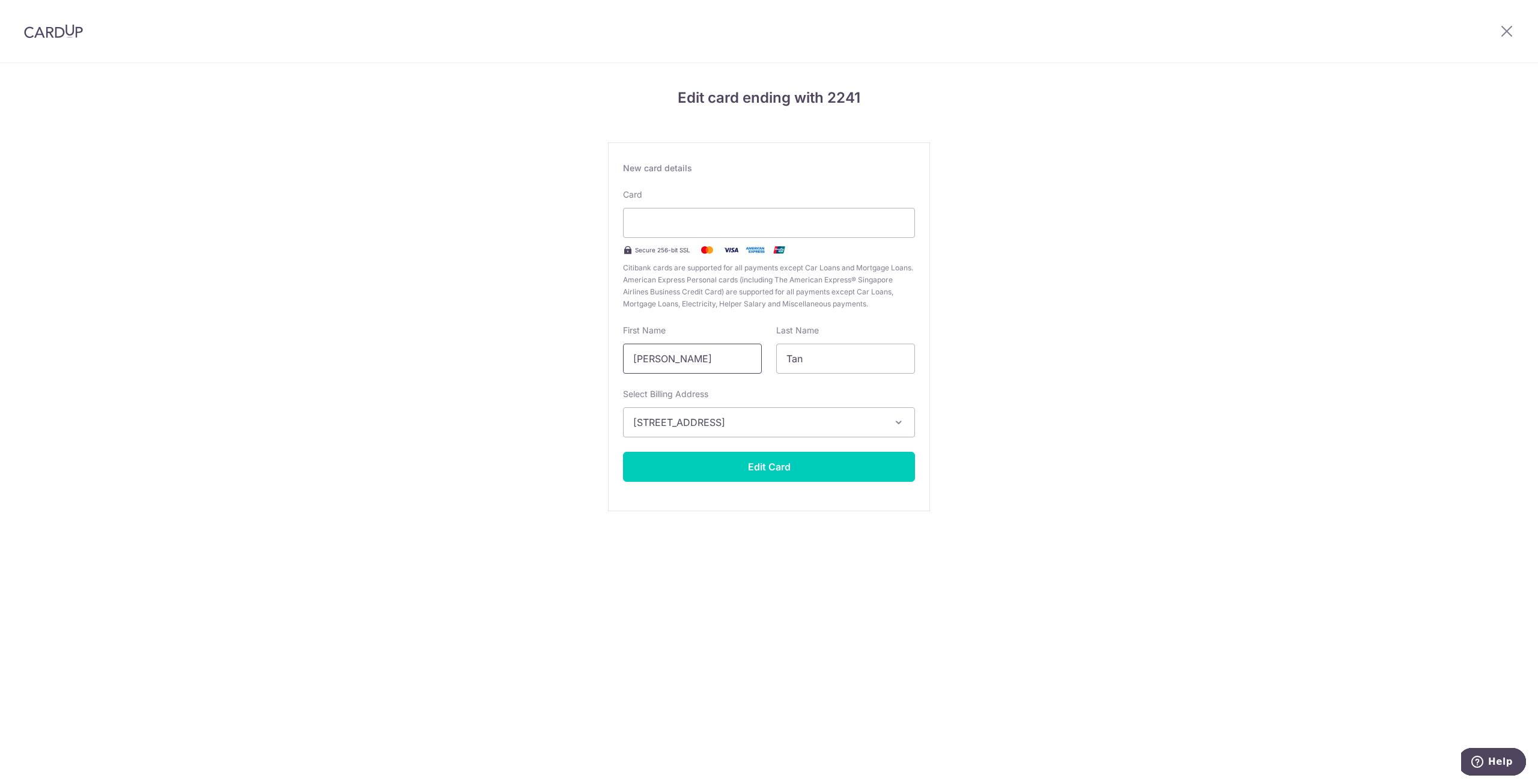
drag, startPoint x: 715, startPoint y: 362, endPoint x: 580, endPoint y: 358, distance: 135.1
click at [580, 358] on div "Edit card ending with 2241 New card details Card Secure 256-bit SSL Citibank ca…" at bounding box center [769, 315] width 1538 height 504
type input "Calvin"
click at [554, 381] on div "Edit card ending with 2241 New card details Card Secure 256-bit SSL Citibank ca…" at bounding box center [769, 315] width 1538 height 504
click at [658, 460] on button "Edit Card" at bounding box center [769, 467] width 292 height 30
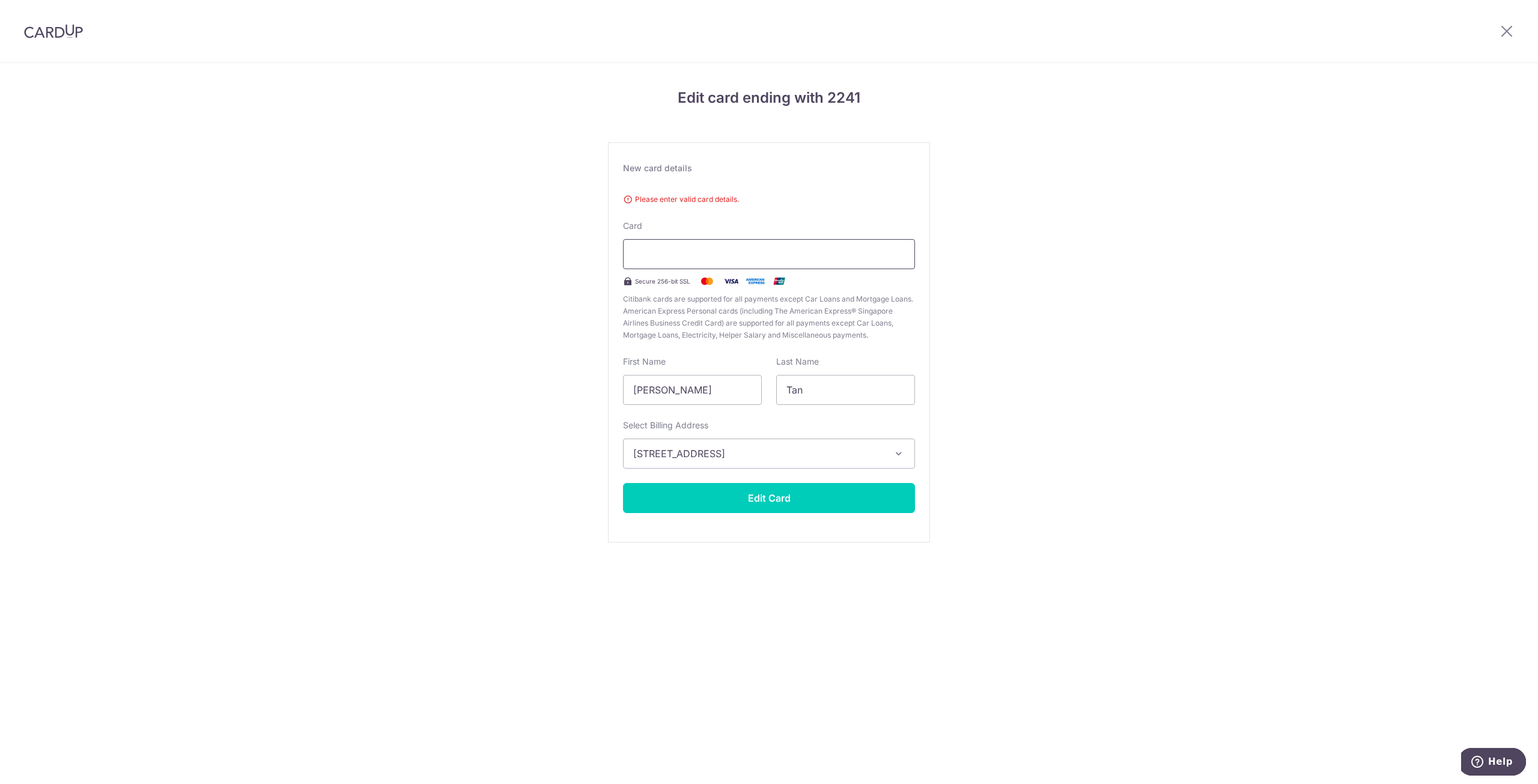
click at [661, 266] on div at bounding box center [769, 254] width 292 height 30
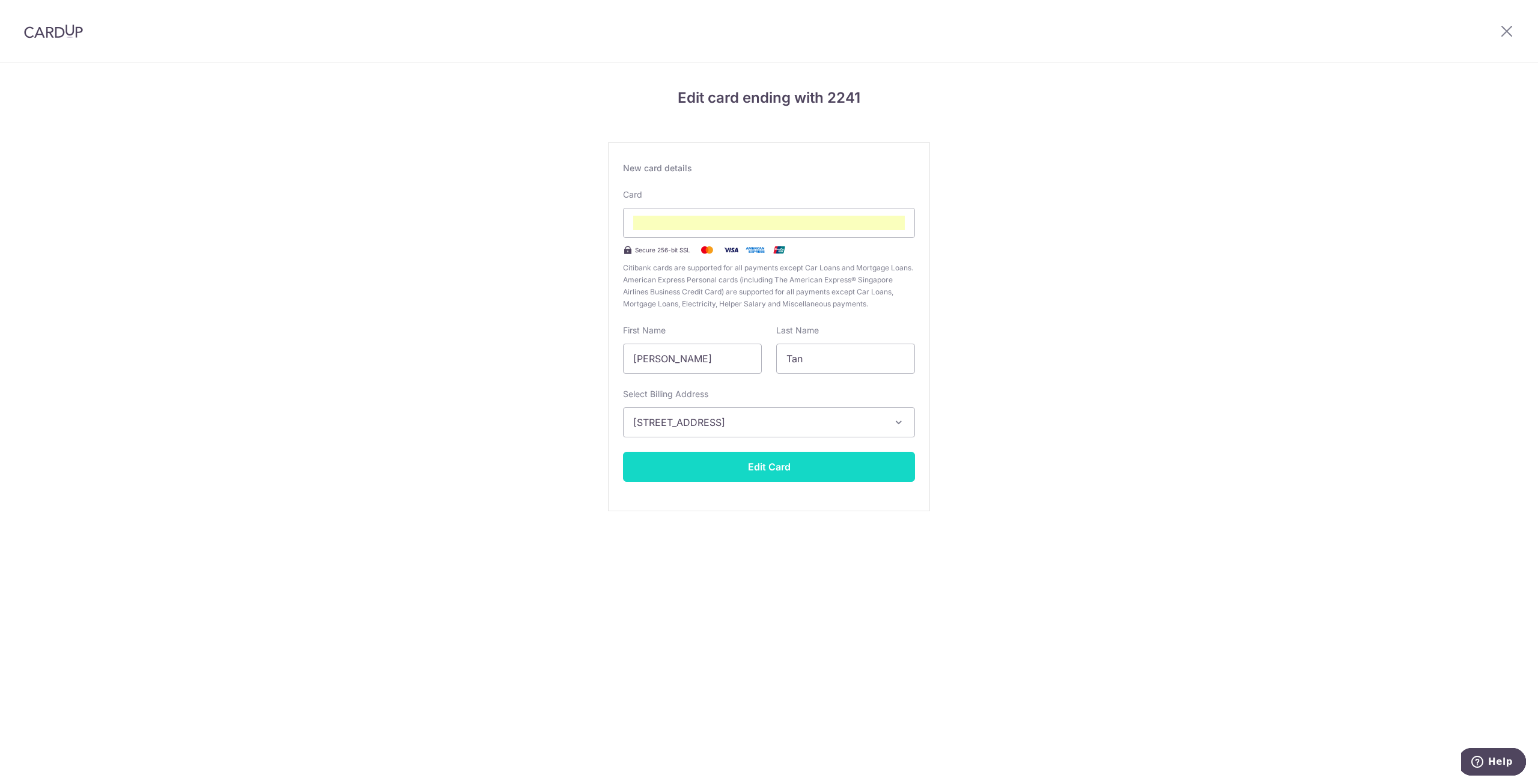
click at [785, 467] on button "Edit Card" at bounding box center [769, 467] width 292 height 30
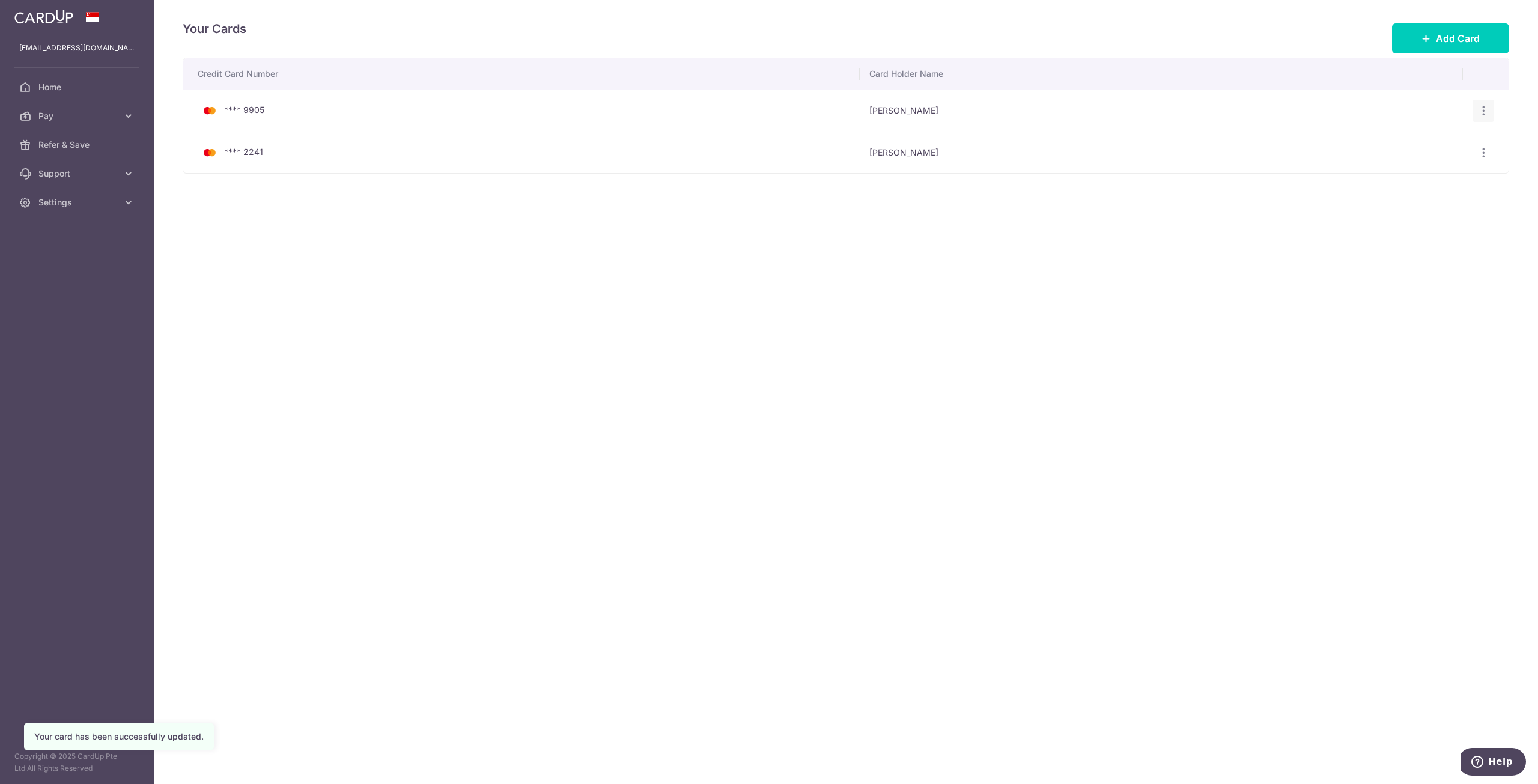
click at [1493, 107] on div "View/Edit Delete" at bounding box center [1484, 110] width 22 height 22
click at [1484, 107] on icon "button" at bounding box center [1484, 111] width 13 height 13
click at [1413, 173] on span "Delete" at bounding box center [1443, 173] width 82 height 15
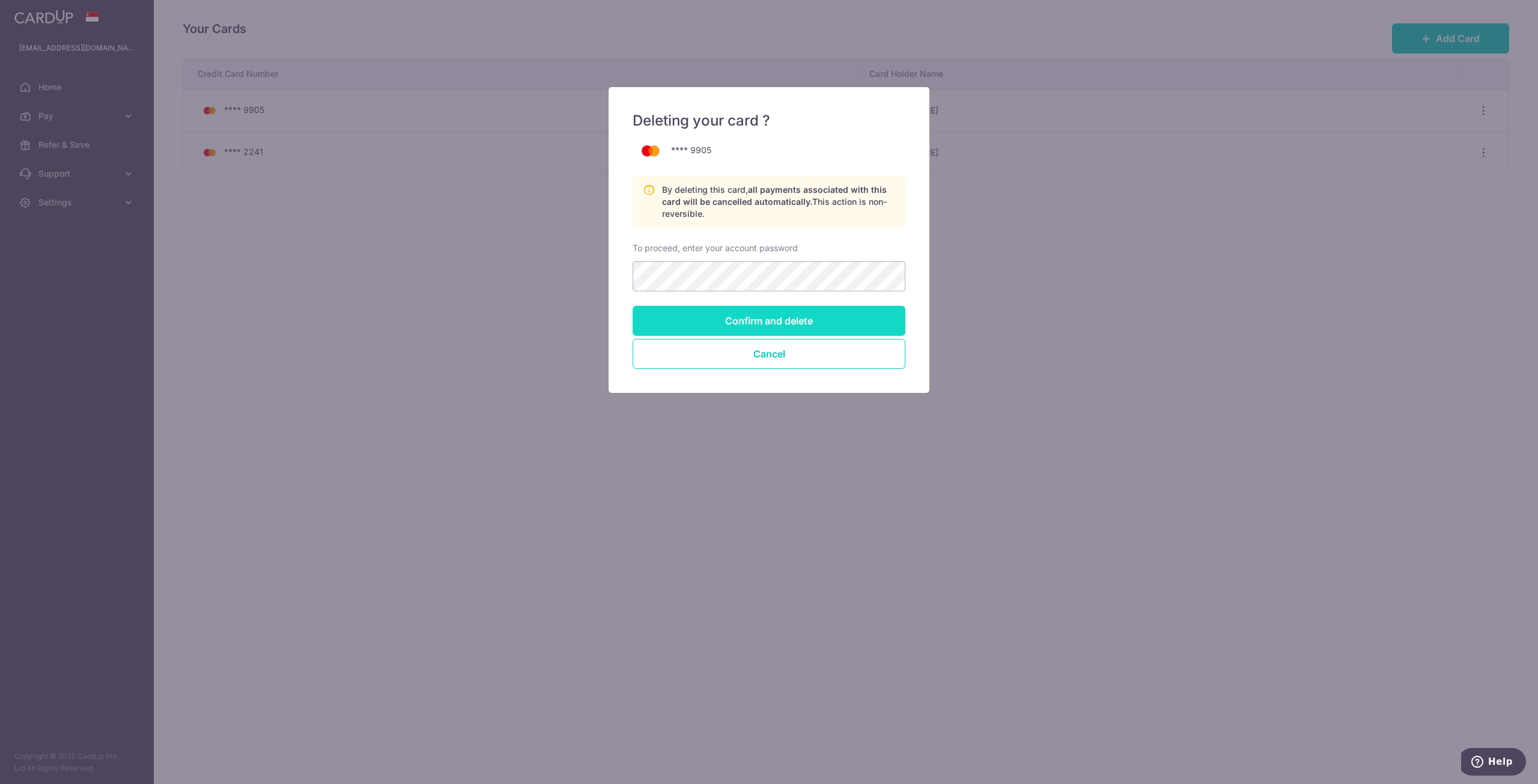
click at [799, 329] on input "Confirm and delete" at bounding box center [769, 320] width 273 height 30
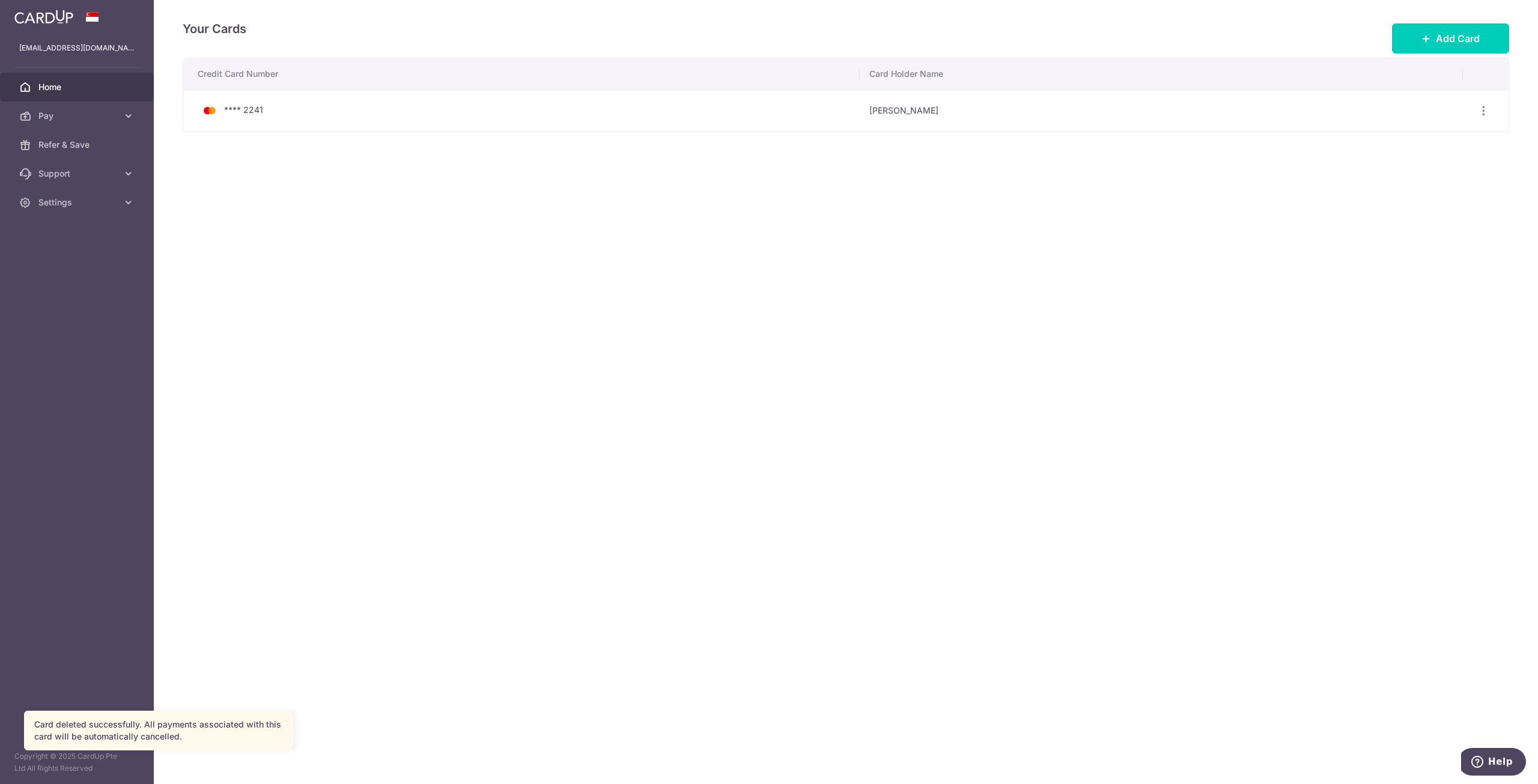
click at [57, 84] on span "Home" at bounding box center [78, 87] width 79 height 12
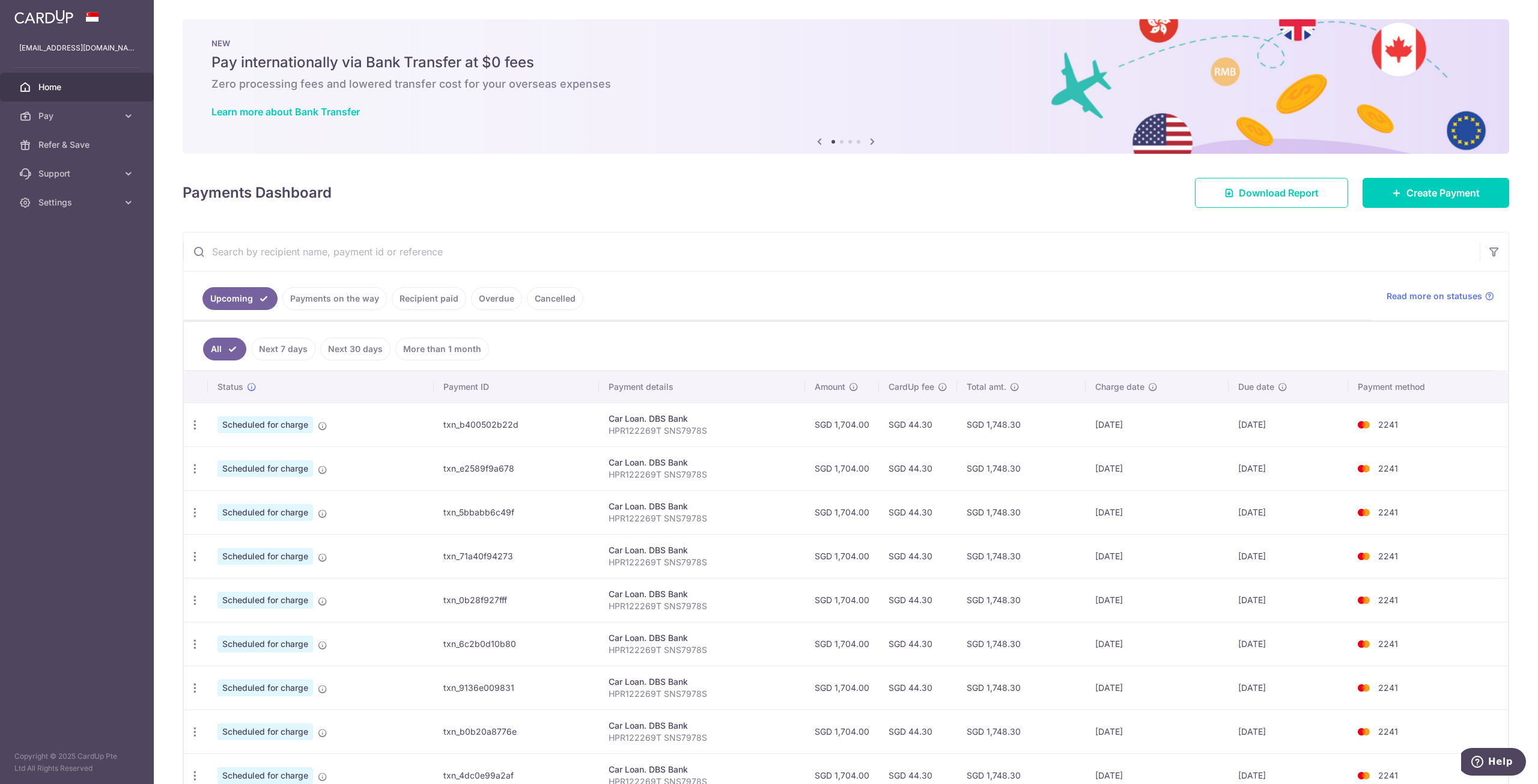
click at [334, 290] on link "Payments on the way" at bounding box center [335, 299] width 105 height 23
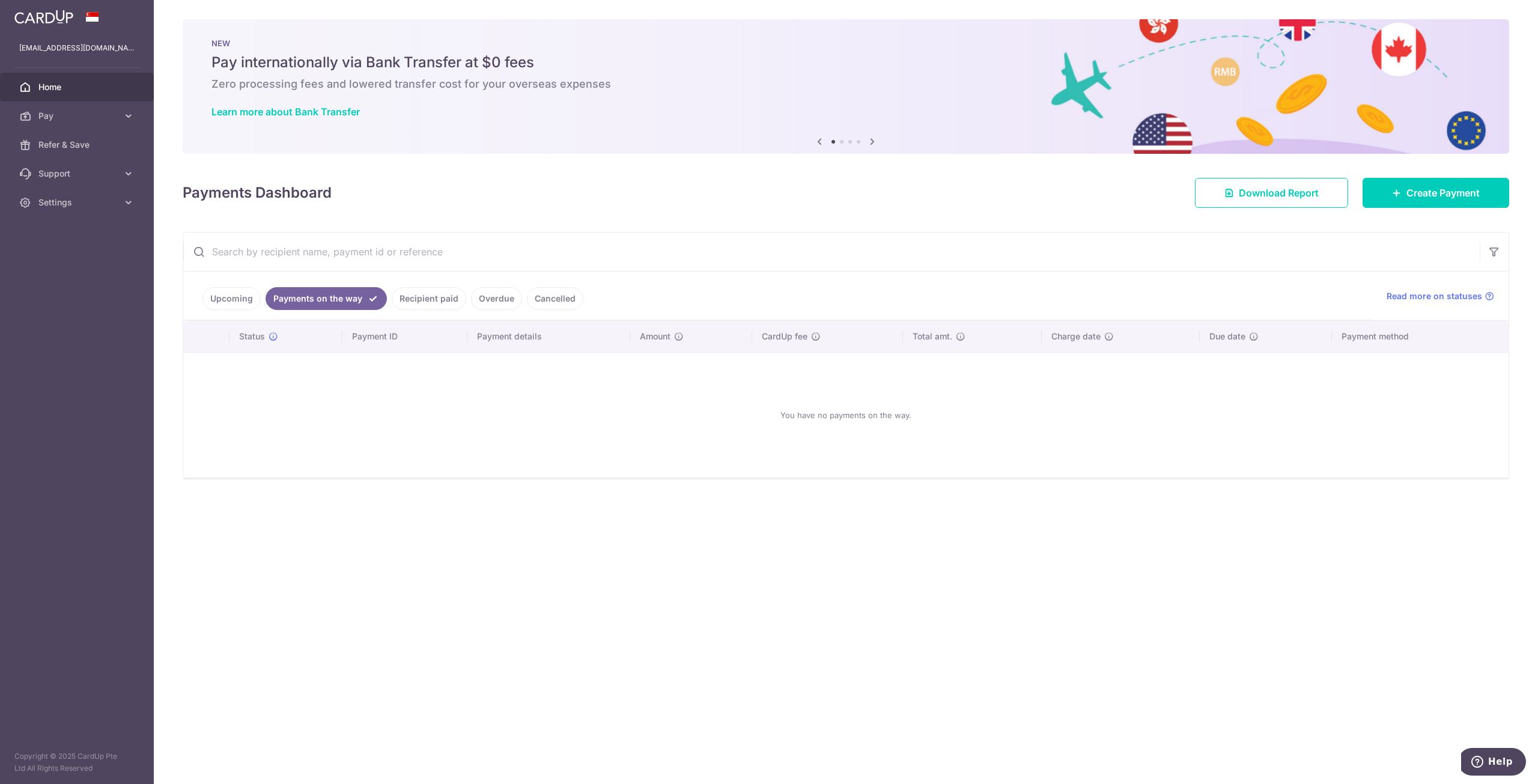
click at [419, 304] on link "Recipient paid" at bounding box center [429, 299] width 75 height 23
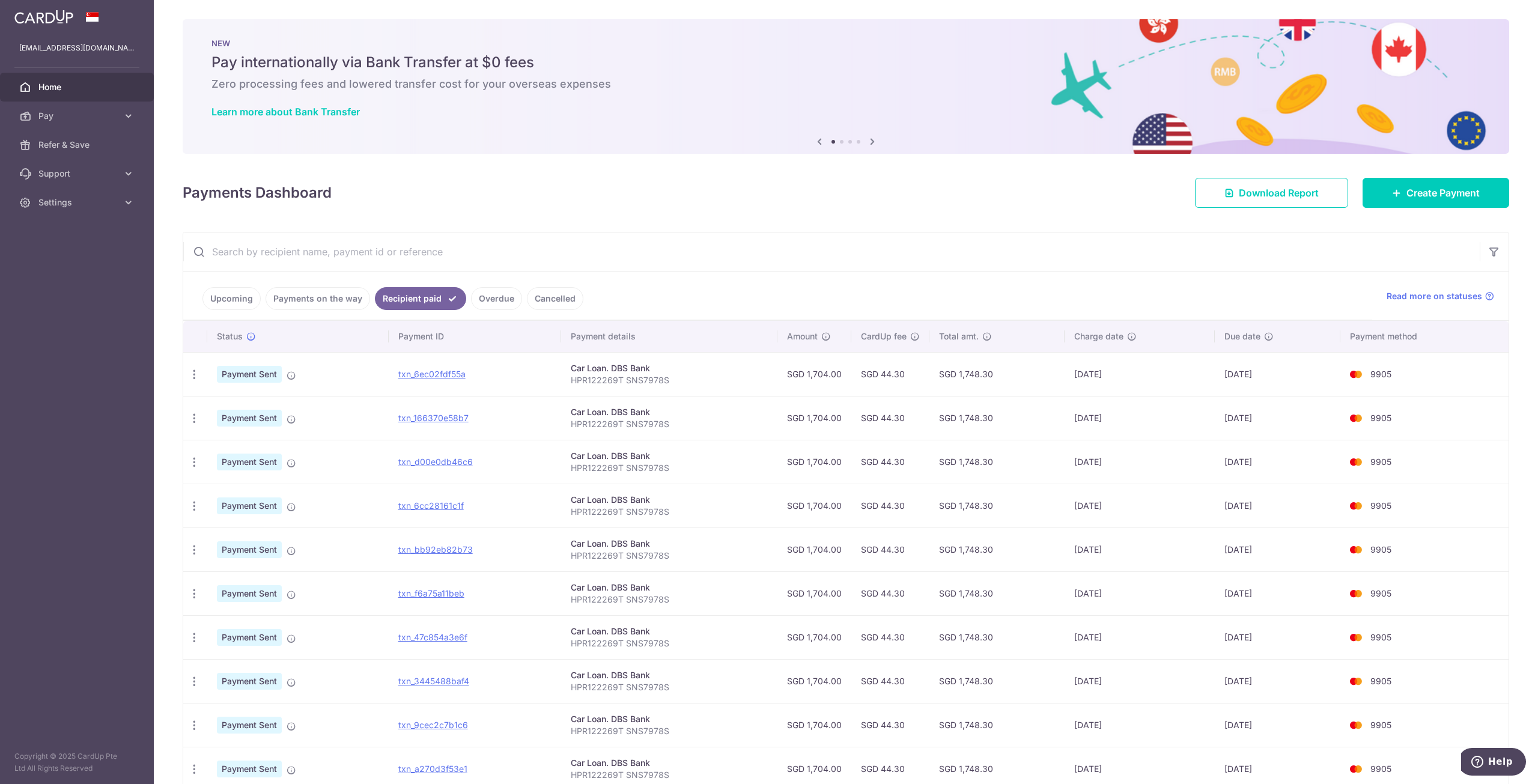
click at [220, 292] on link "Upcoming" at bounding box center [231, 299] width 58 height 23
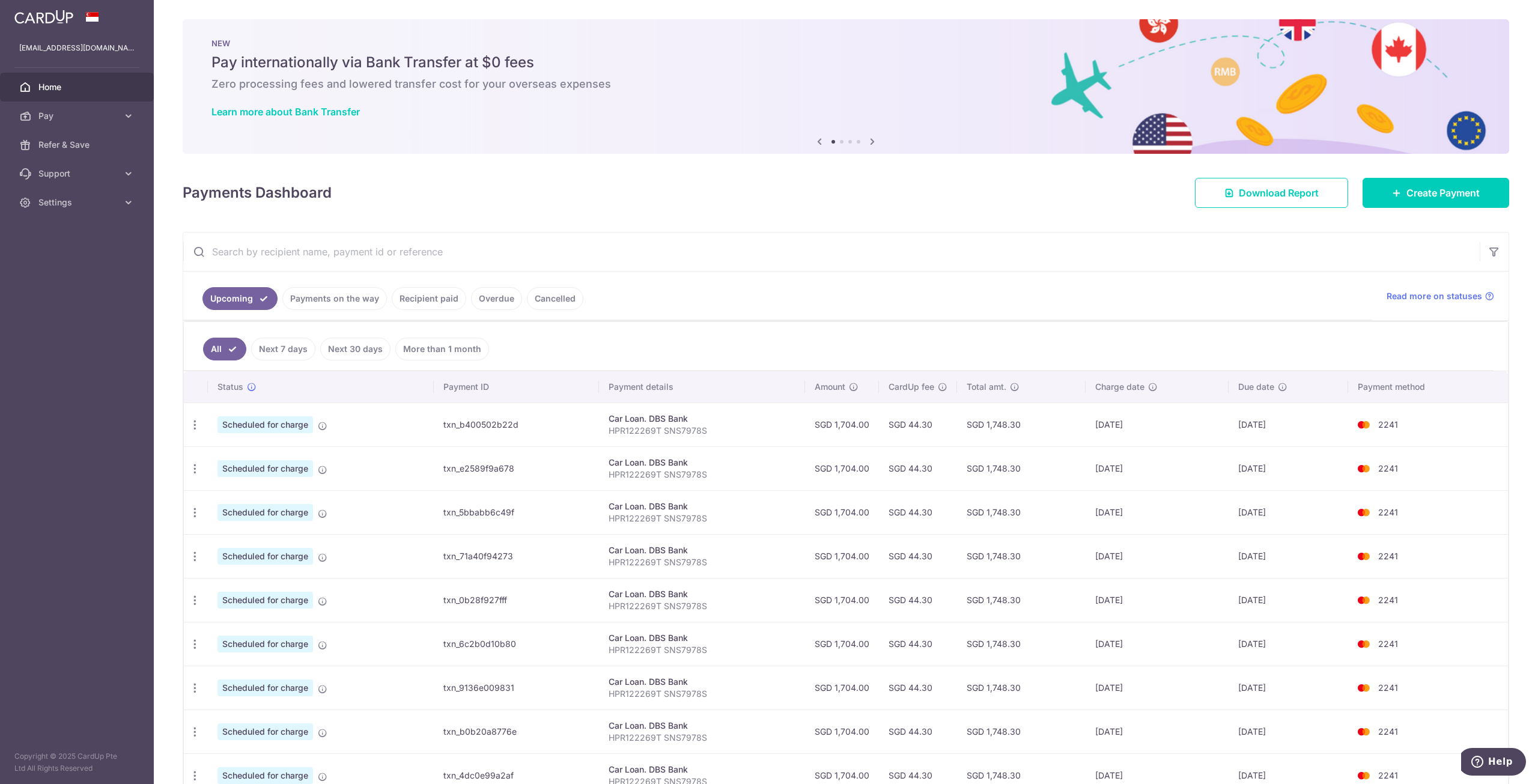
click at [50, 87] on span "Home" at bounding box center [78, 87] width 79 height 12
